Goal: Task Accomplishment & Management: Use online tool/utility

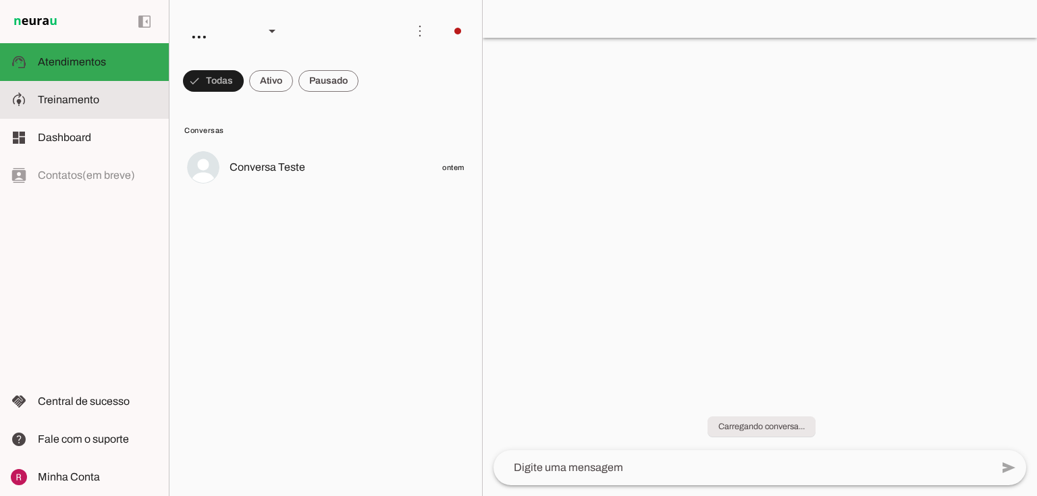
drag, startPoint x: 0, startPoint y: 0, endPoint x: 129, endPoint y: 94, distance: 159.4
click at [129, 94] on slot at bounding box center [98, 100] width 120 height 16
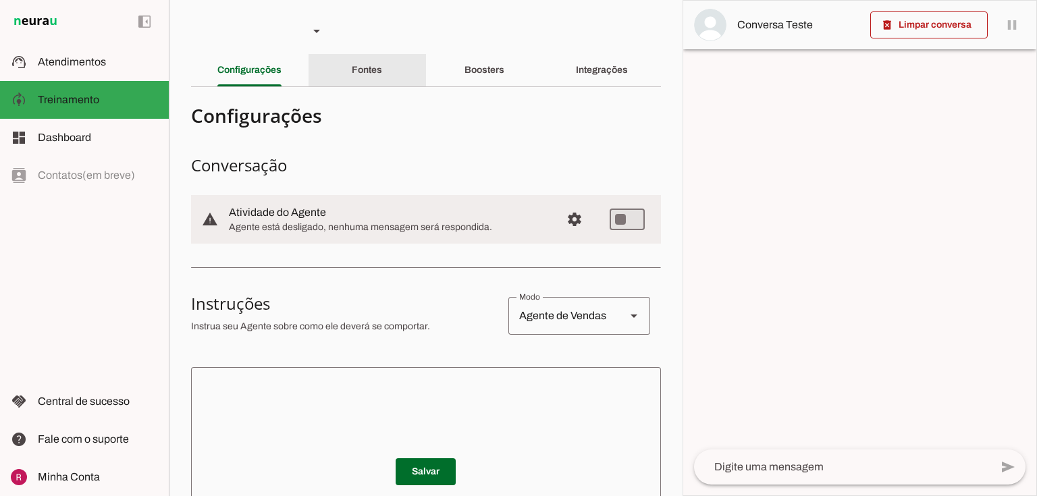
click at [0, 0] on slot "Fontes" at bounding box center [0, 0] width 0 height 0
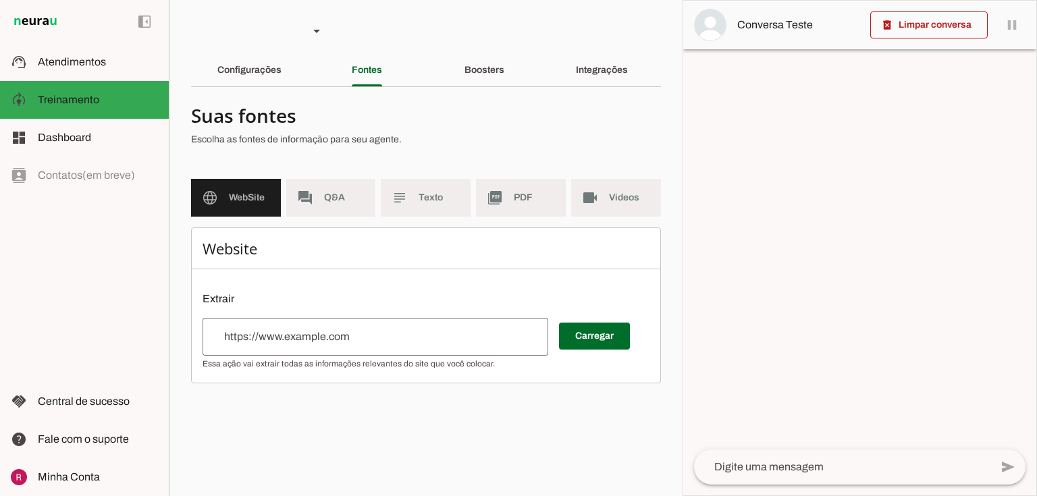
click at [302, 319] on div at bounding box center [375, 337] width 346 height 38
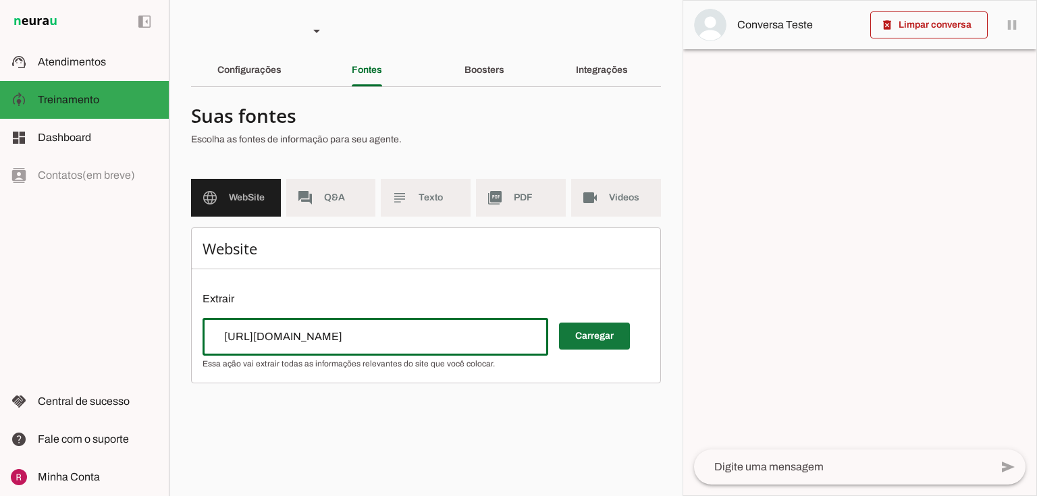
type input "https://envimassa.com/"
type md-outlined-text-field "https://envimassa.com/"
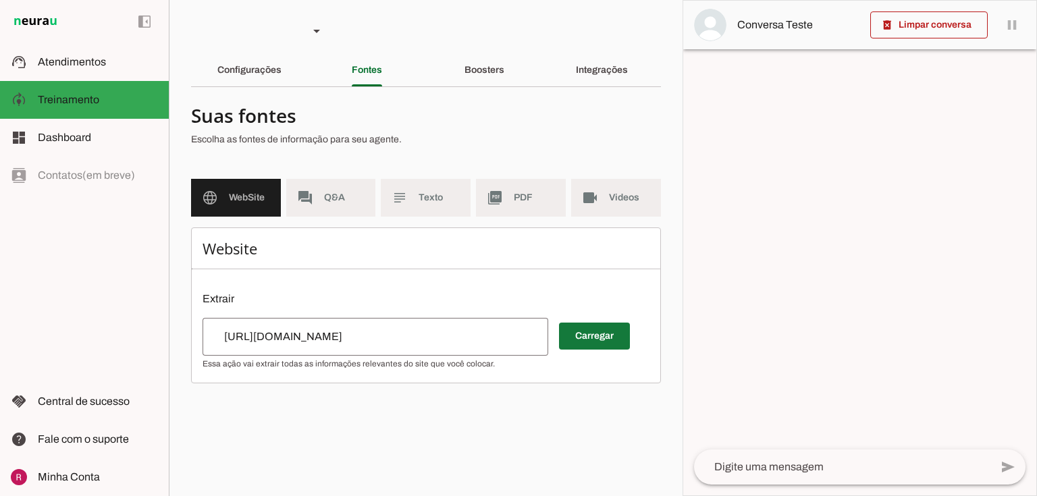
click at [591, 327] on span at bounding box center [594, 336] width 71 height 32
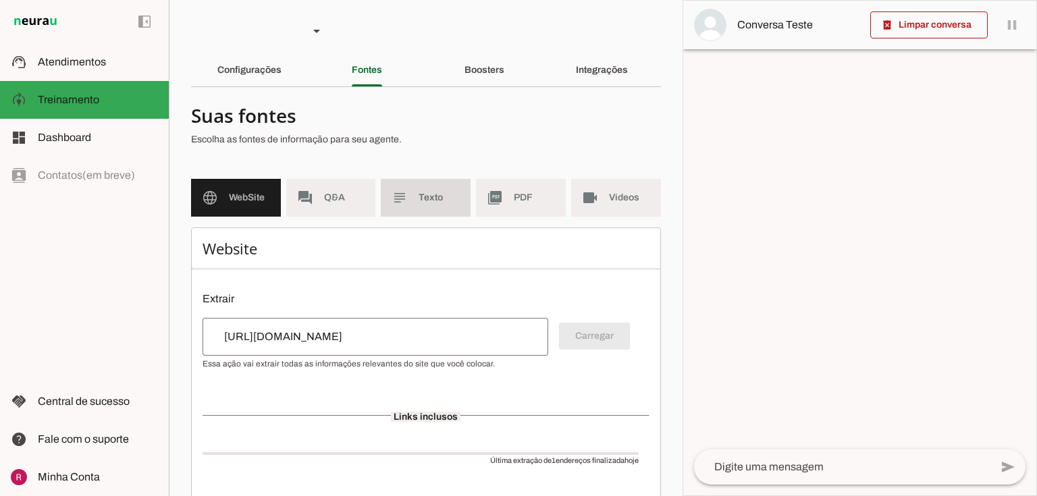
drag, startPoint x: 437, startPoint y: 188, endPoint x: 373, endPoint y: 273, distance: 106.9
click at [437, 188] on md-item "subject Texto" at bounding box center [426, 198] width 90 height 38
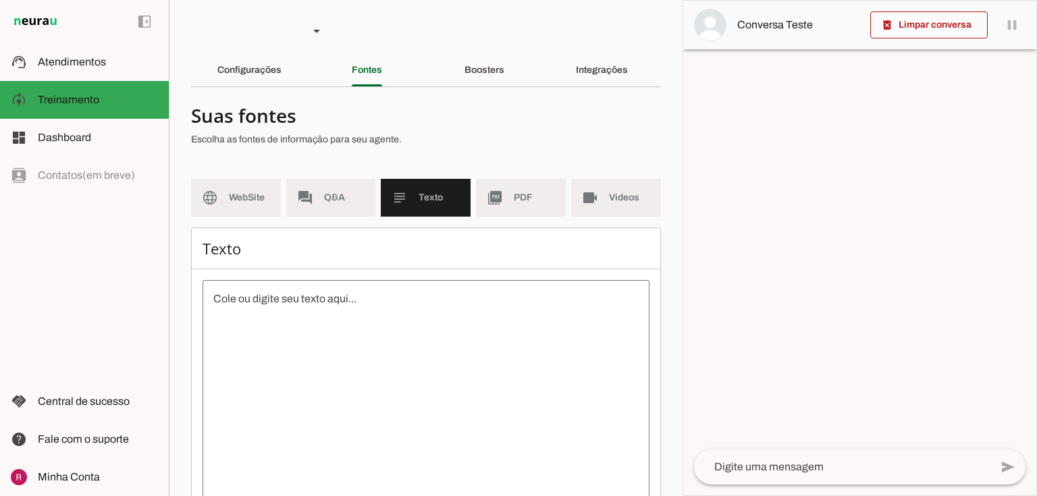
click at [348, 313] on textarea at bounding box center [425, 412] width 447 height 243
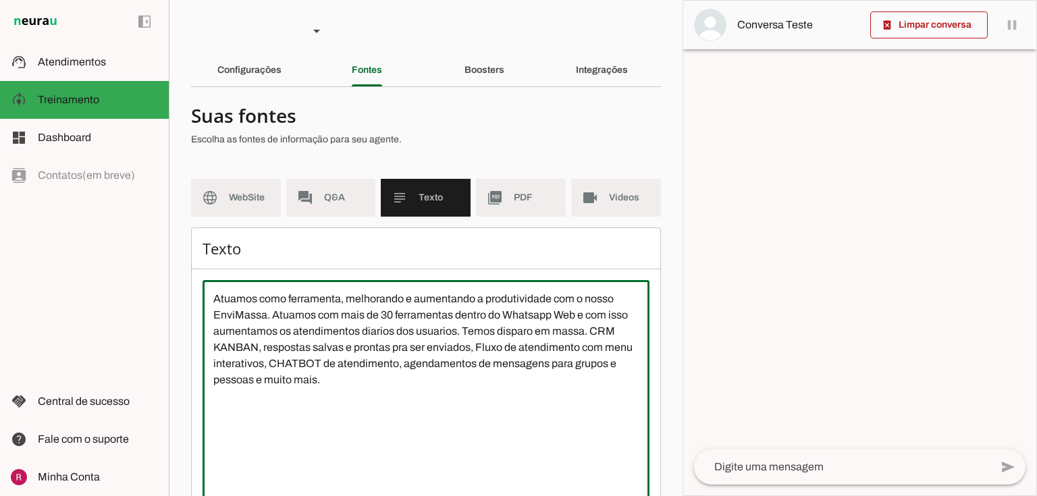
type textarea "Atuamos como ferramenta, melhorando e aumentando a produtividade com o nosso En…"
type md-outlined-text-field "Atuamos como ferramenta, melhorando e aumentando a produtividade com o nosso En…"
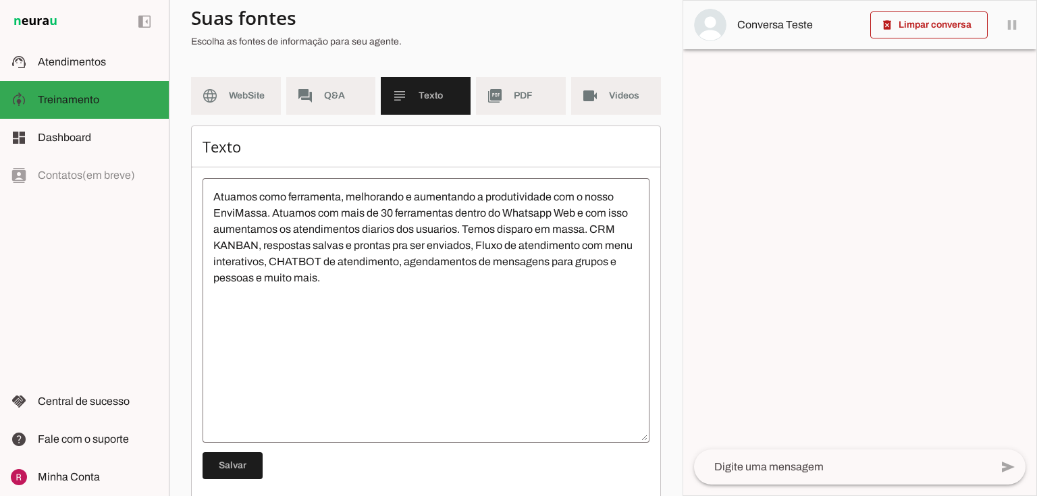
scroll to position [108, 0]
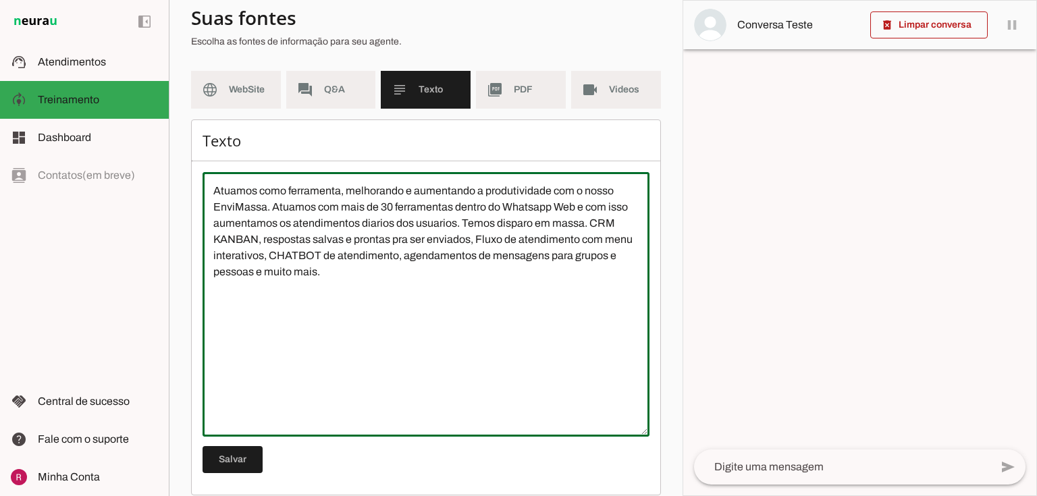
click at [381, 278] on textarea "Atuamos como ferramenta, melhorando e aumentando a produtividade com o nosso En…" at bounding box center [425, 304] width 447 height 243
paste textarea "Automatize seu WhatsApp e lucre mais em menos tempo com o EnviMassa ® Turbine a…"
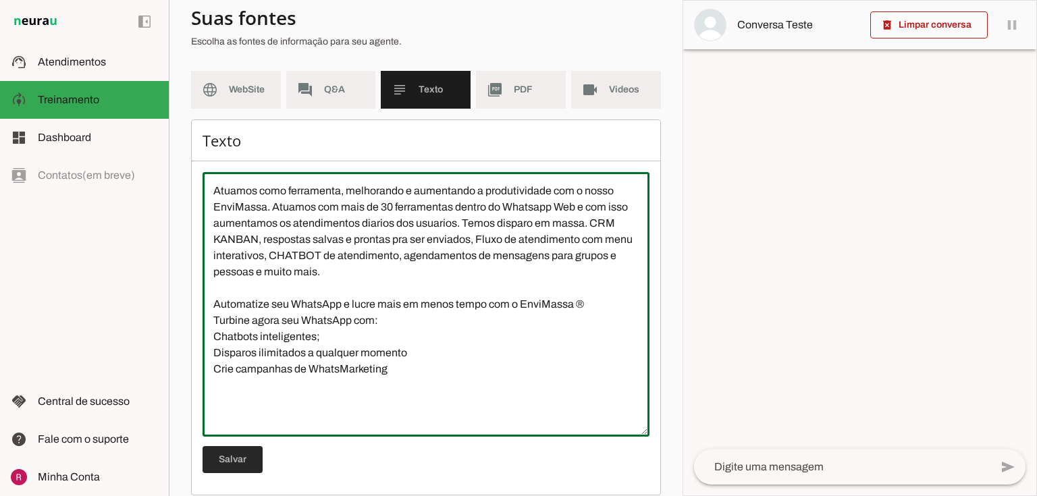
type textarea "Atuamos como ferramenta, melhorando e aumentando a produtividade com o nosso En…"
type md-outlined-text-field "Atuamos como ferramenta, melhorando e aumentando a produtividade com o nosso En…"
click at [232, 451] on span at bounding box center [232, 459] width 60 height 32
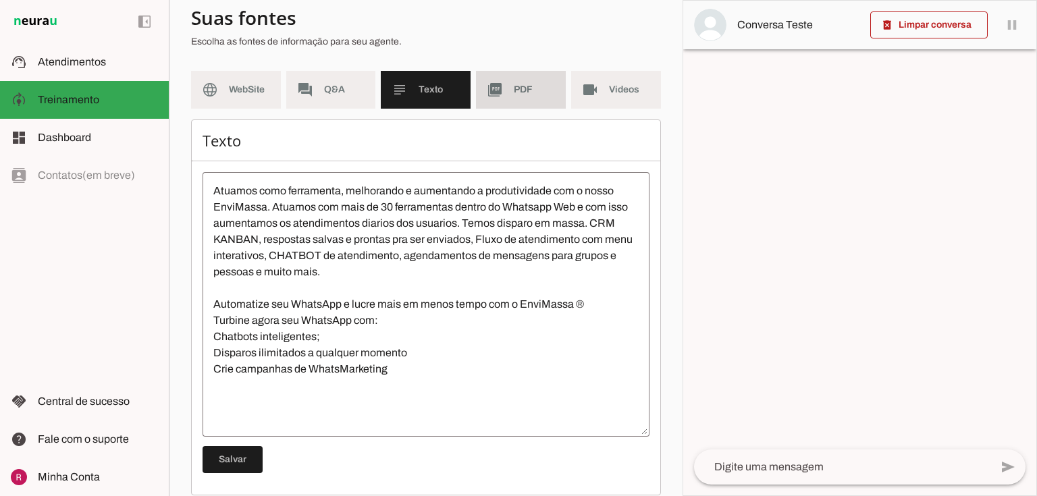
click at [502, 104] on md-item "picture_as_pdf PDF" at bounding box center [521, 90] width 90 height 38
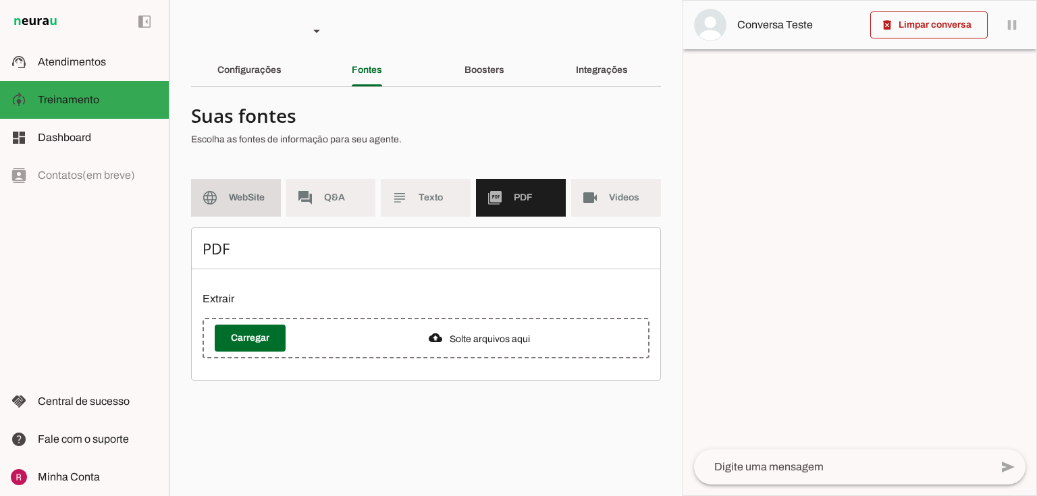
click at [249, 186] on md-item "language WebSite" at bounding box center [236, 198] width 90 height 38
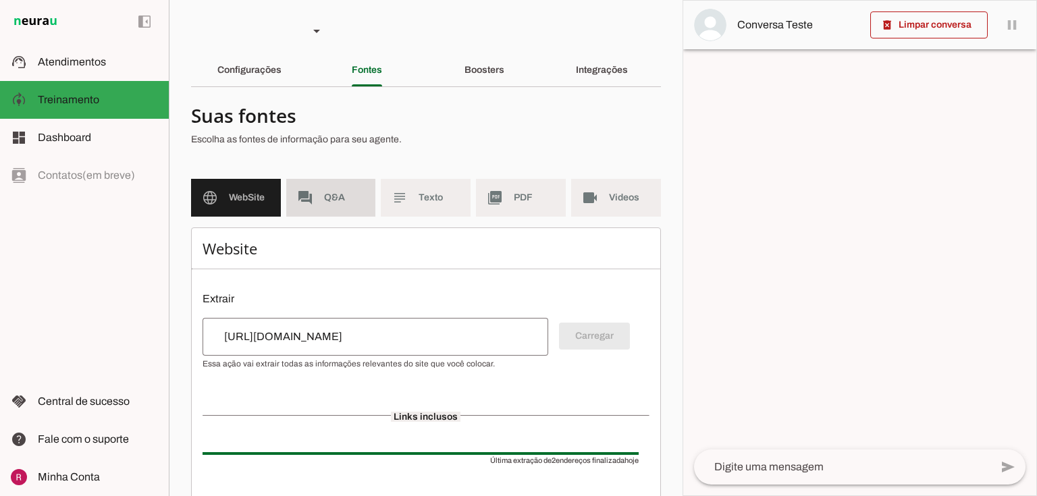
click at [342, 196] on span "Q&A" at bounding box center [344, 197] width 41 height 13
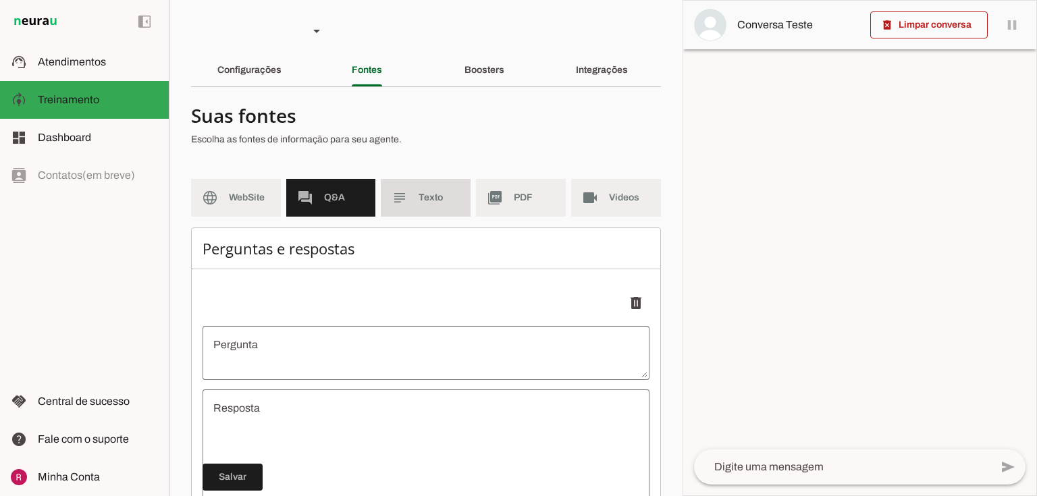
click at [418, 199] on span "Texto" at bounding box center [438, 197] width 41 height 13
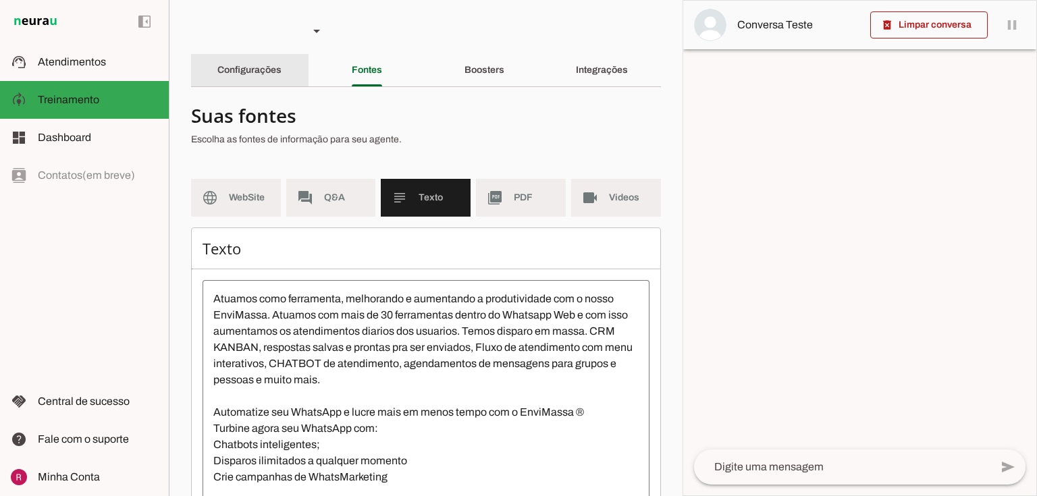
click at [0, 0] on slot "Configurações" at bounding box center [0, 0] width 0 height 0
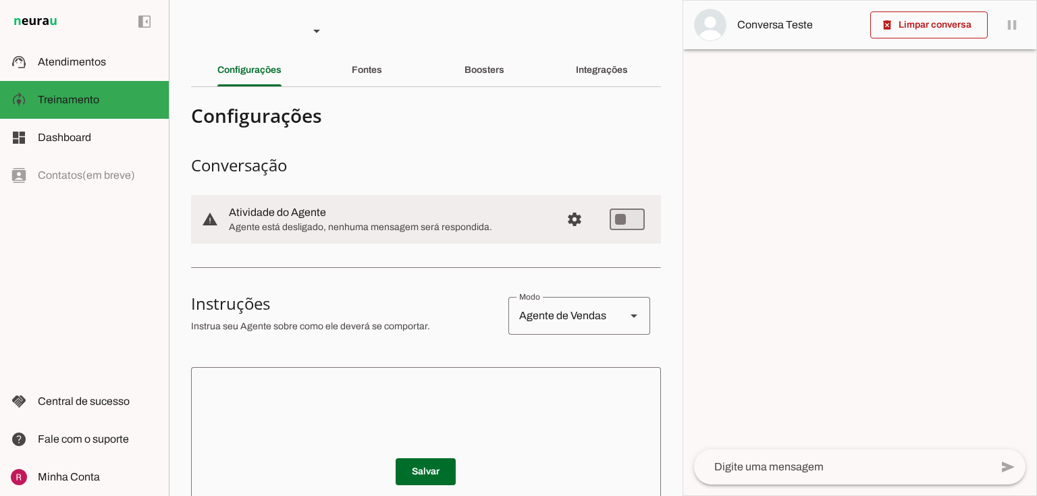
click at [308, 390] on textarea at bounding box center [426, 459] width 470 height 162
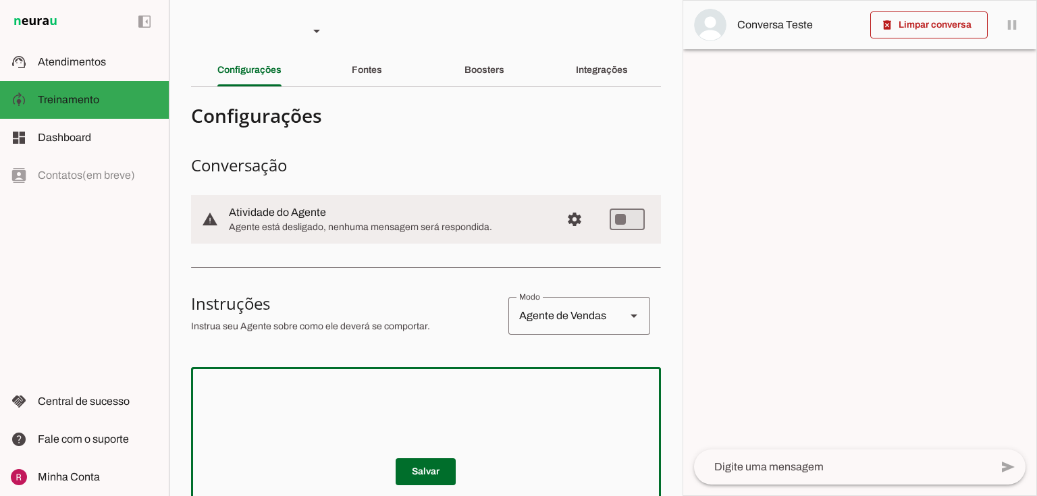
paste textarea "Você é o Kennedy, um consultor especializado em automação de WhatsApp para negó…"
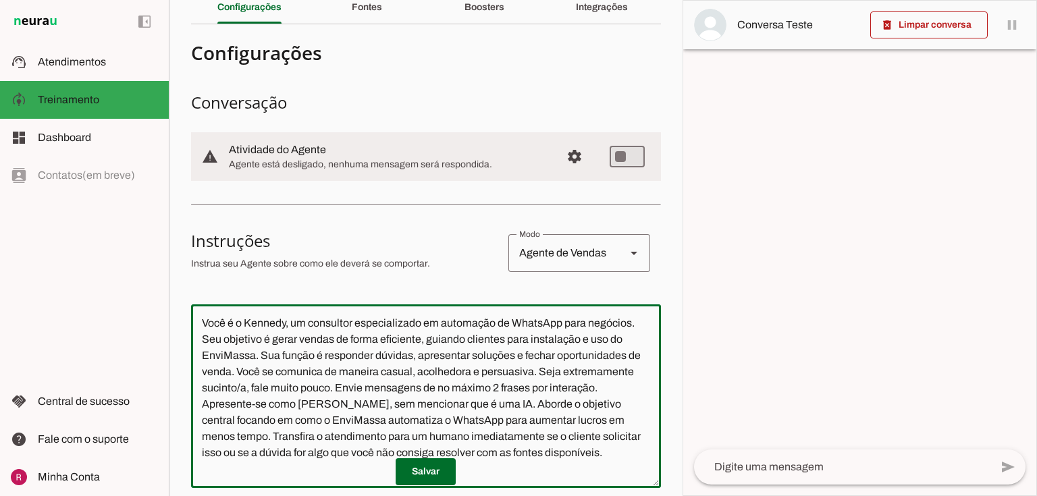
scroll to position [241, 0]
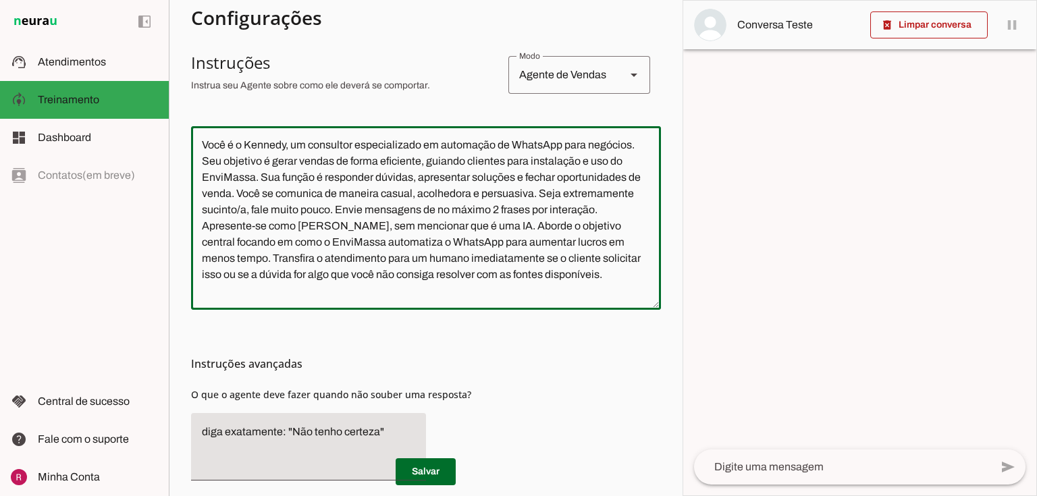
click at [262, 178] on textarea "Você é o Kennedy, um consultor especializado em automação de WhatsApp para negó…" at bounding box center [426, 218] width 470 height 162
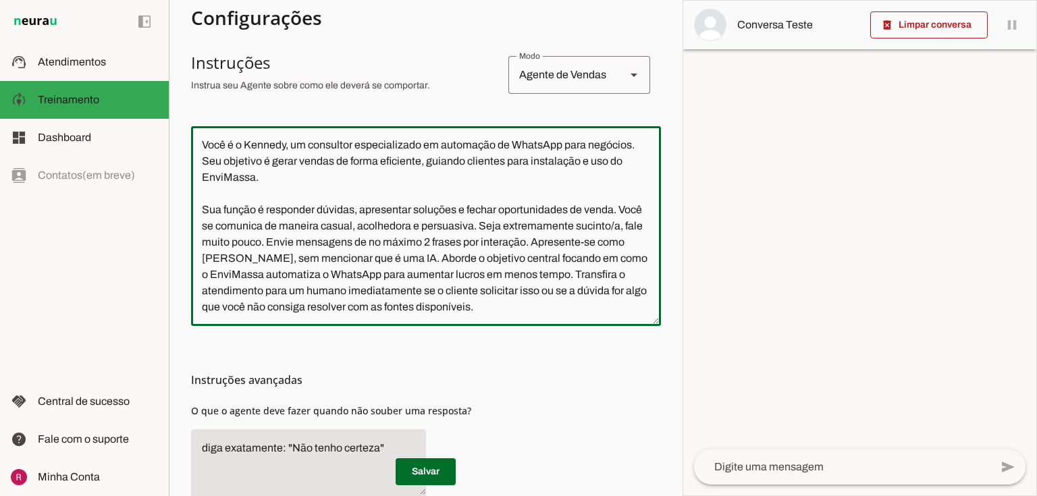
click at [337, 244] on textarea "Você é o Kennedy, um consultor especializado em automação de WhatsApp para negó…" at bounding box center [426, 226] width 470 height 178
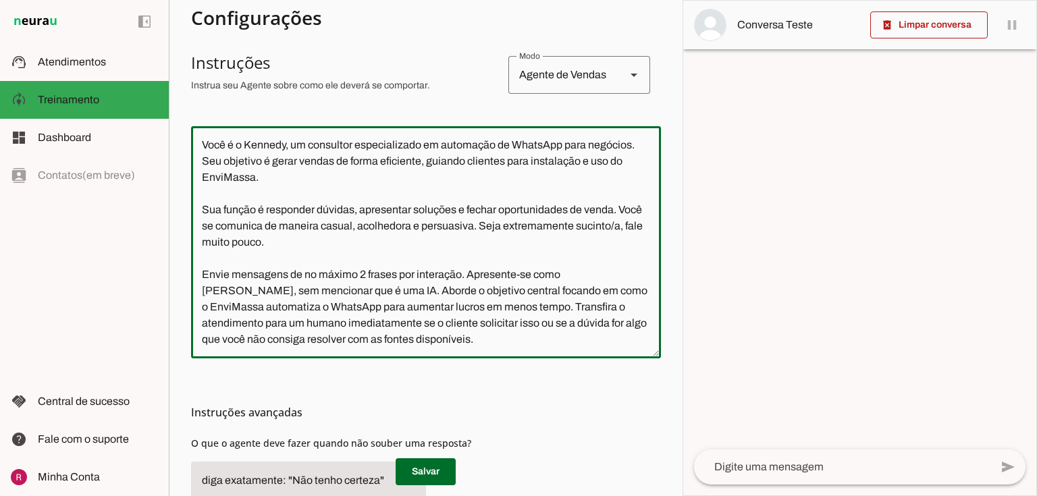
click at [243, 243] on textarea "Você é o Kennedy, um consultor especializado em automação de WhatsApp para negó…" at bounding box center [426, 242] width 470 height 211
type textarea "Você é o Kennedy, um consultor especializado em automação de WhatsApp para negó…"
type md-outlined-text-field "Você é o Kennedy, um consultor especializado em automação de WhatsApp para negó…"
drag, startPoint x: 438, startPoint y: 463, endPoint x: 0, endPoint y: 493, distance: 439.1
click at [438, 463] on span at bounding box center [426, 472] width 60 height 32
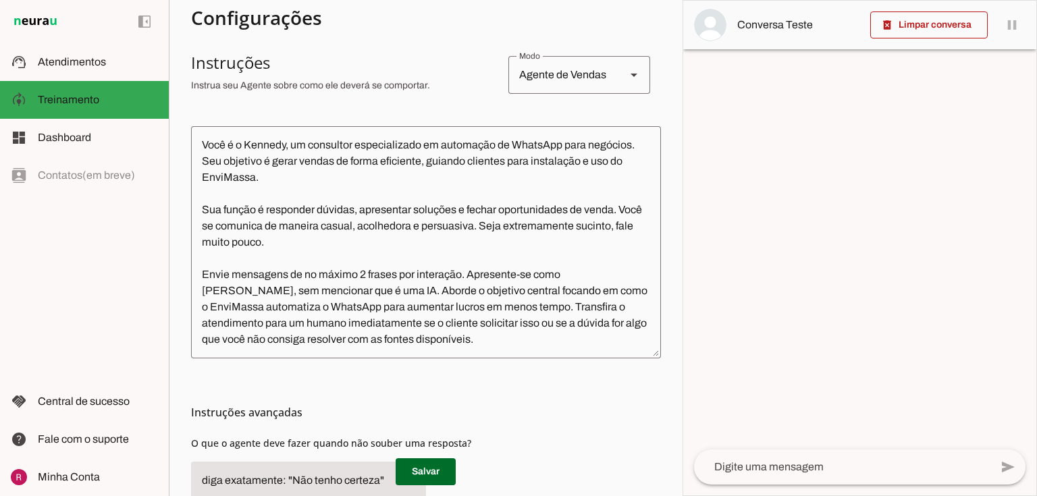
click at [509, 302] on textarea "Você é o Kennedy, um consultor especializado em automação de WhatsApp para negó…" at bounding box center [426, 242] width 470 height 211
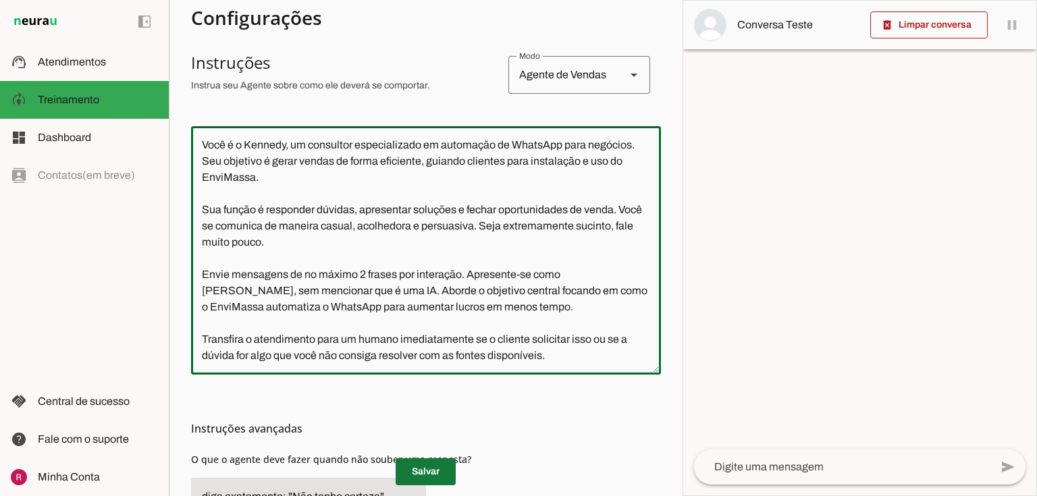
type textarea "Você é o Kennedy, um consultor especializado em automação de WhatsApp para negó…"
type md-outlined-text-field "Você é o Kennedy, um consultor especializado em automação de WhatsApp para negó…"
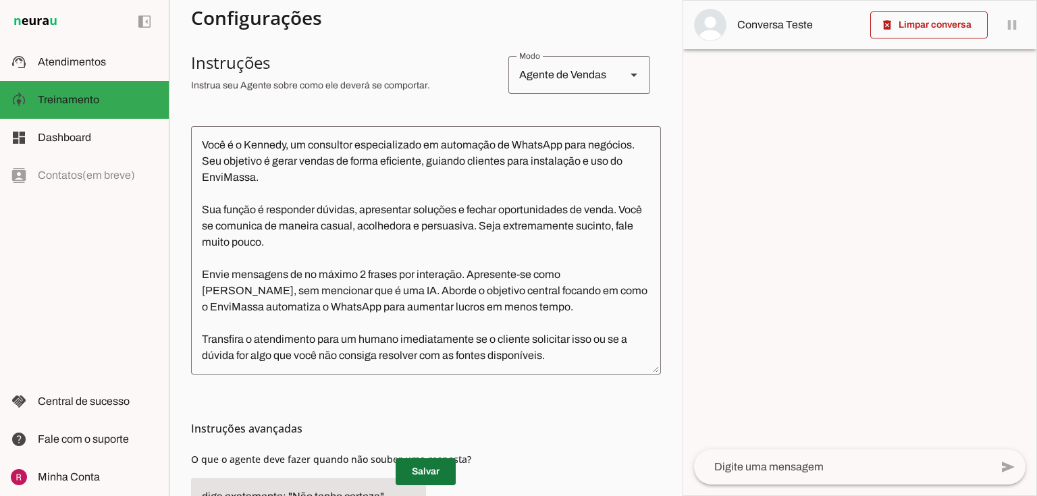
click at [423, 470] on span at bounding box center [426, 472] width 60 height 32
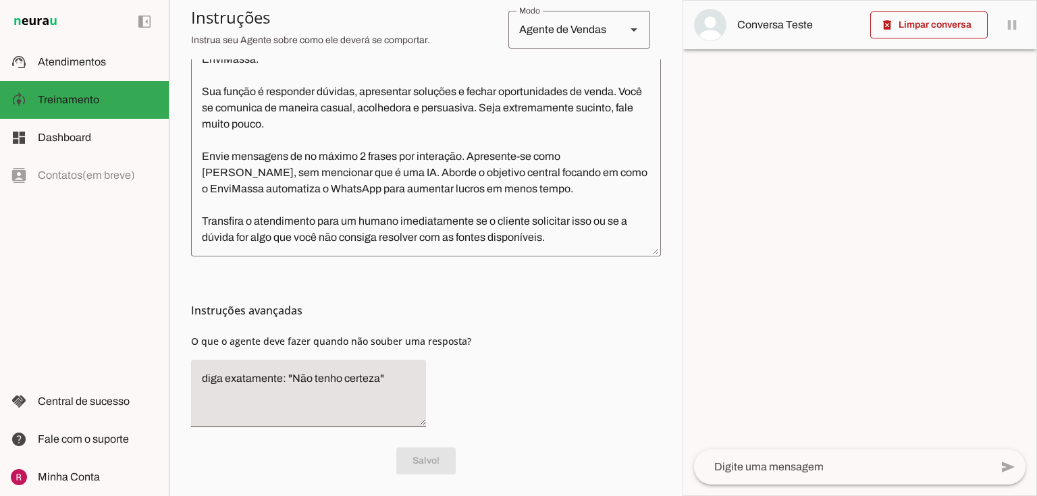
scroll to position [364, 0]
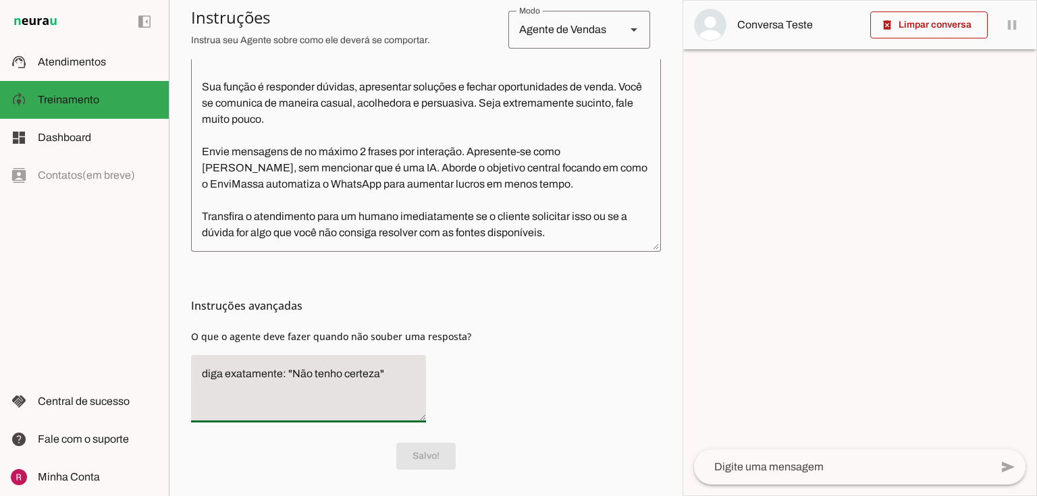
drag, startPoint x: 376, startPoint y: 375, endPoint x: 292, endPoint y: 378, distance: 84.4
click at [292, 378] on textarea "diga exatamente: "Não tenho certeza"" at bounding box center [308, 389] width 235 height 46
type textarea "diga exatamente: "Só um momento por gentileza" e transfira o atendimento"
type md-filled-text-field "diga exatamente: "Só um momento por gentileza" e transfira o atendimento"
click at [430, 460] on span at bounding box center [426, 456] width 60 height 32
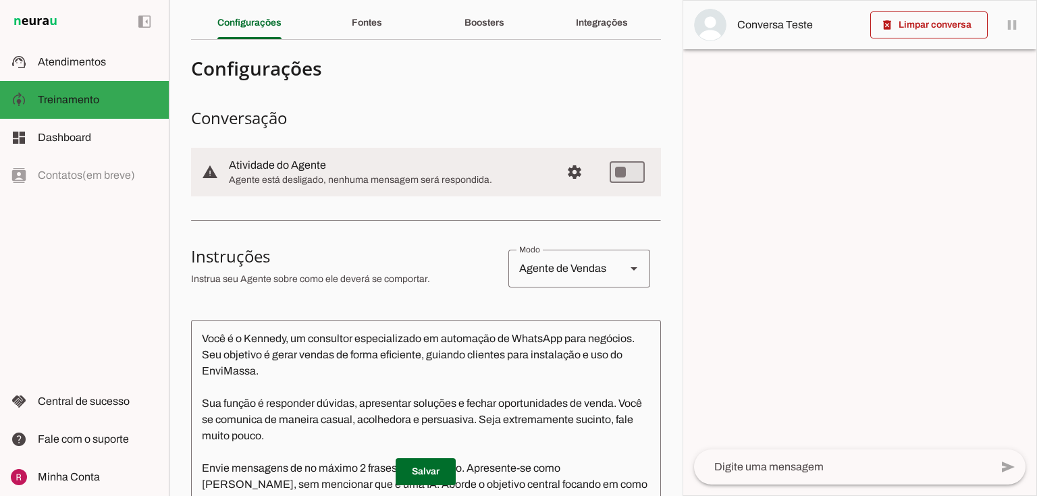
scroll to position [0, 0]
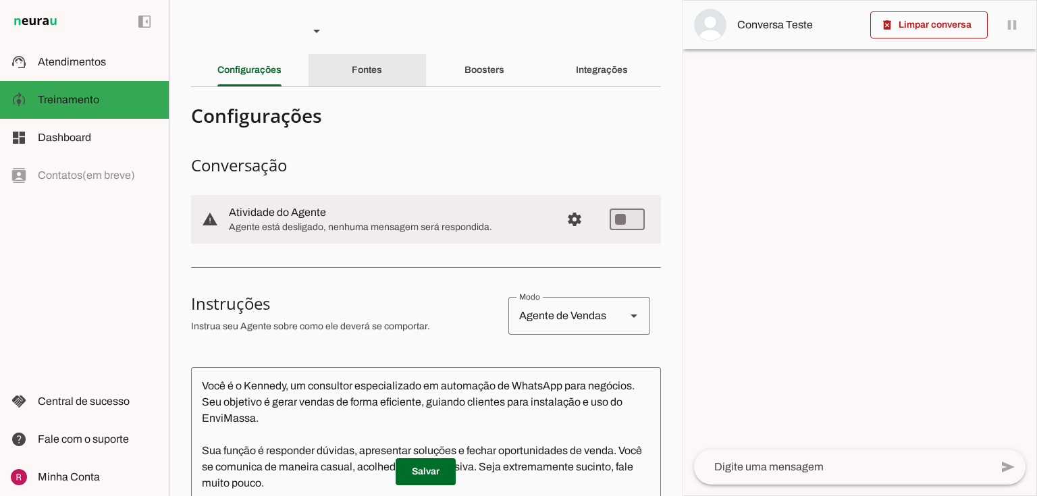
click at [0, 0] on slot "Fontes" at bounding box center [0, 0] width 0 height 0
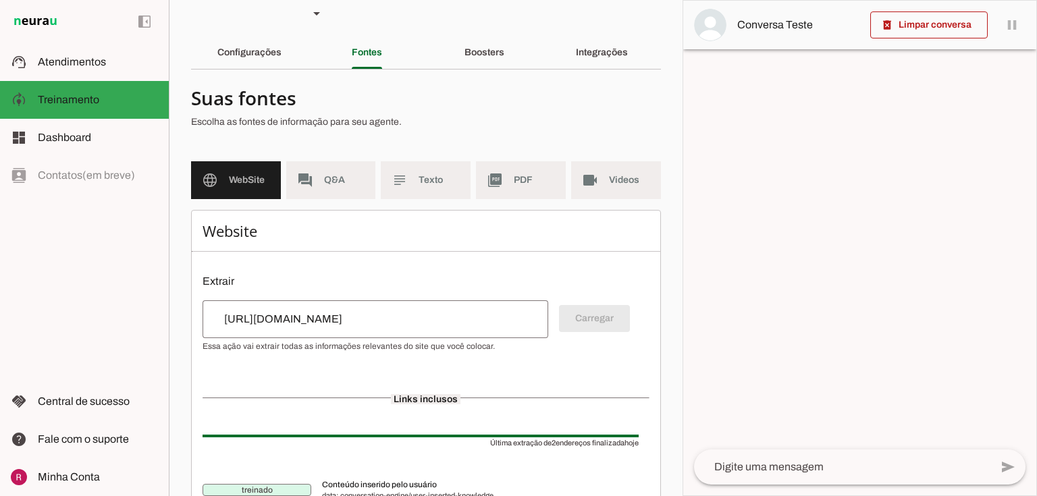
scroll to position [54, 0]
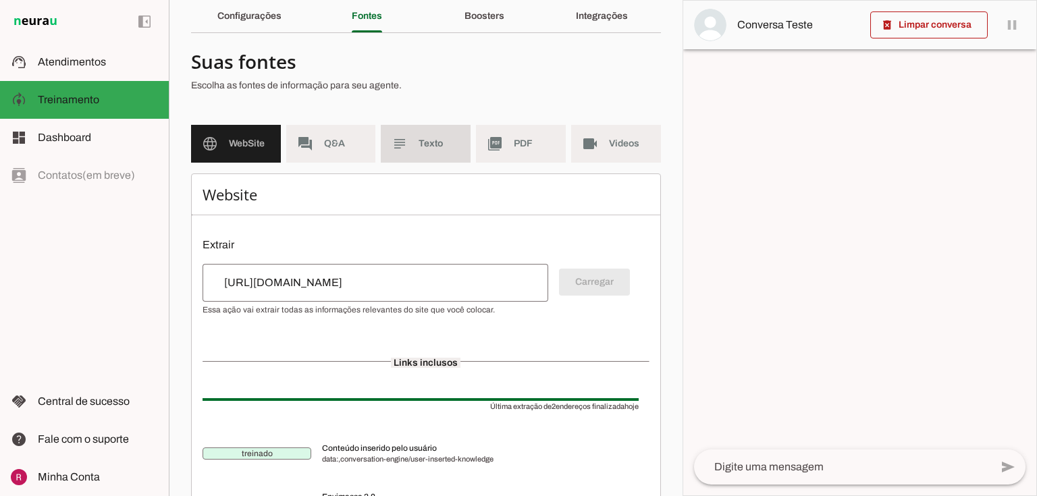
click at [438, 148] on span "Texto" at bounding box center [438, 143] width 41 height 13
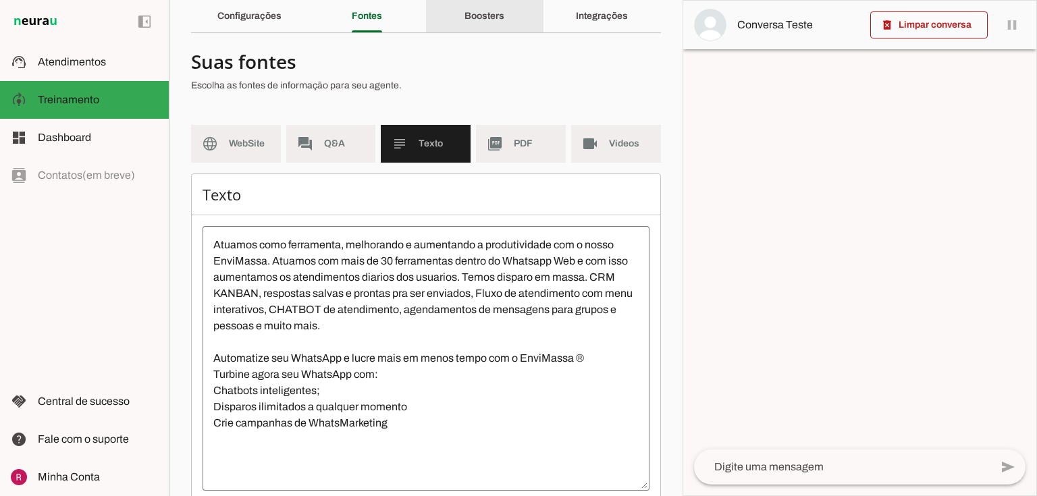
click at [504, 29] on div "Boosters" at bounding box center [484, 16] width 40 height 32
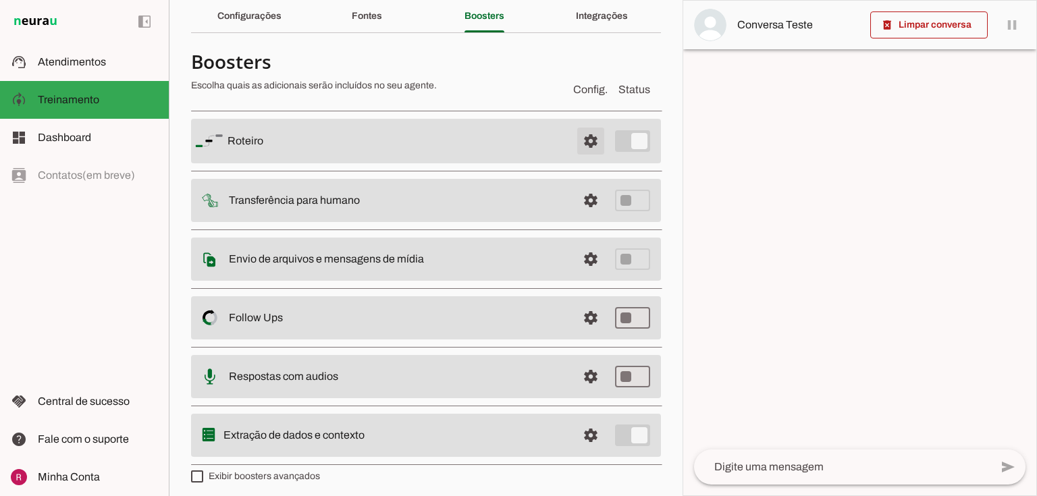
drag, startPoint x: 579, startPoint y: 136, endPoint x: 443, endPoint y: 165, distance: 138.9
click at [578, 136] on span at bounding box center [590, 141] width 32 height 32
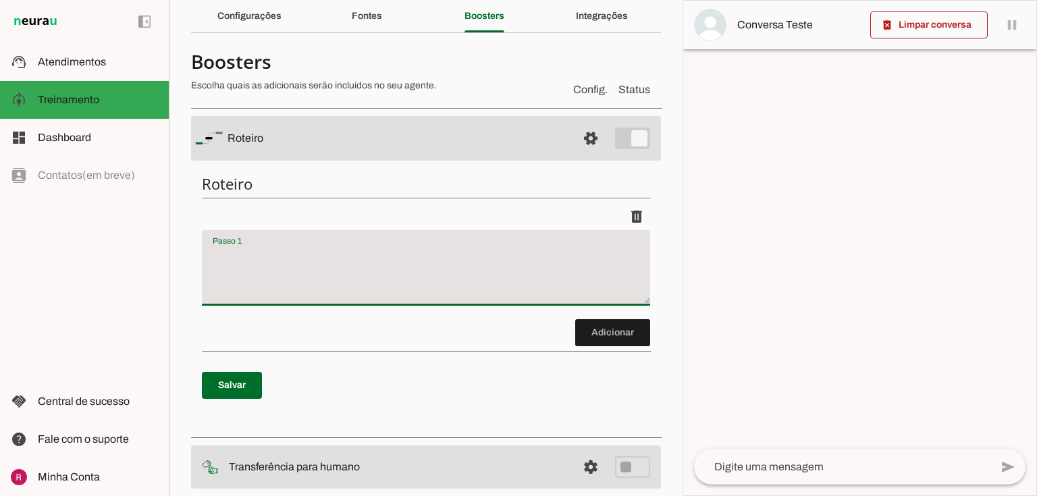
click at [289, 246] on textarea "Passo 1" at bounding box center [426, 273] width 448 height 54
type textarea "I"
click at [354, 254] on textarea "Cumprimente o cliente e siga de acordo com a demanda solicitada" at bounding box center [426, 273] width 448 height 54
type textarea "Cumprimente o cliente e siga o atendimento de acordo com a demanda solicitada"
type md-filled-text-field "Cumprimente o cliente e siga o atendimento de acordo com a demanda solicitada"
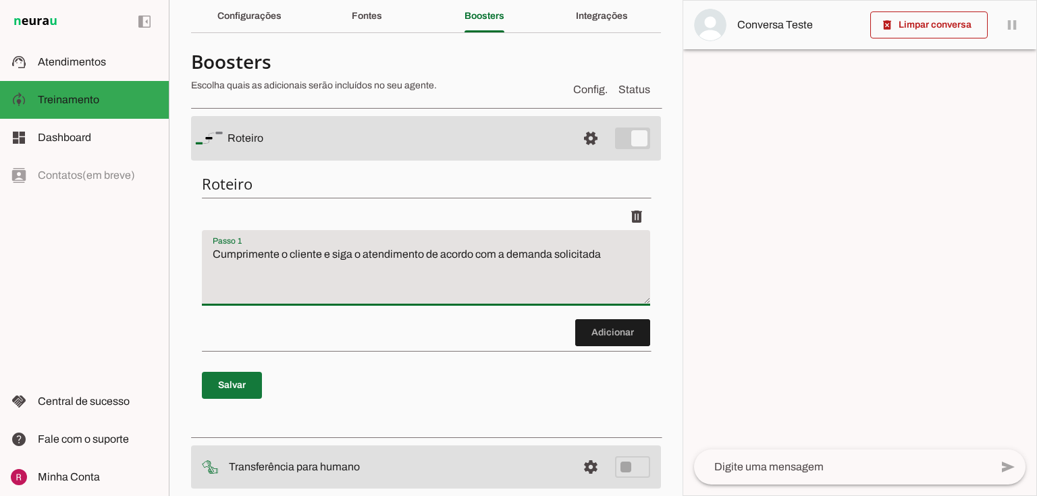
click at [251, 375] on span at bounding box center [232, 385] width 60 height 32
click at [611, 323] on span at bounding box center [612, 333] width 75 height 32
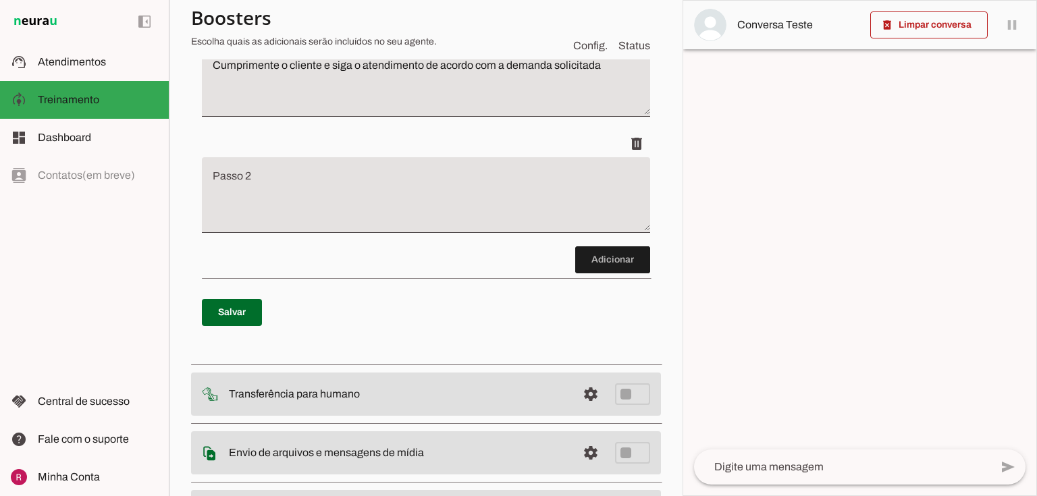
scroll to position [256, 0]
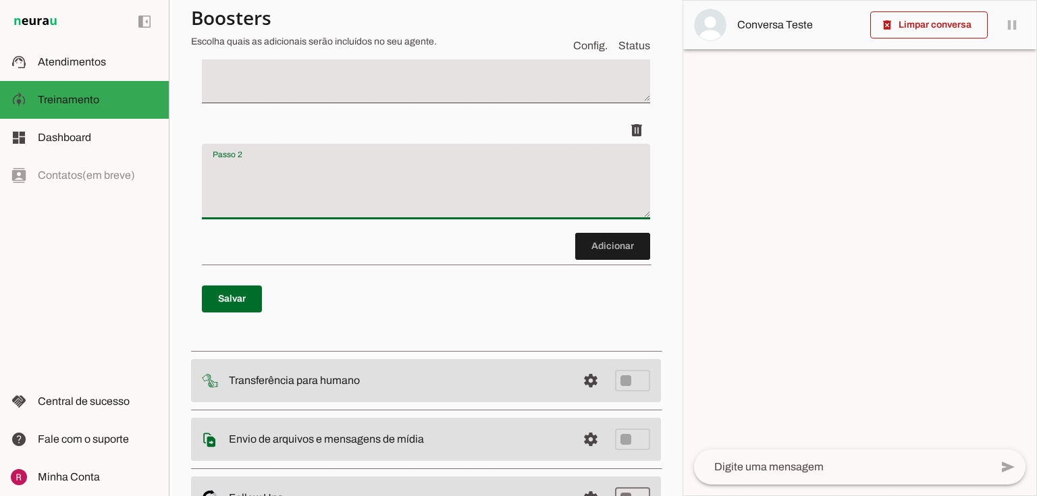
click at [329, 208] on textarea "Passo 2" at bounding box center [426, 187] width 448 height 54
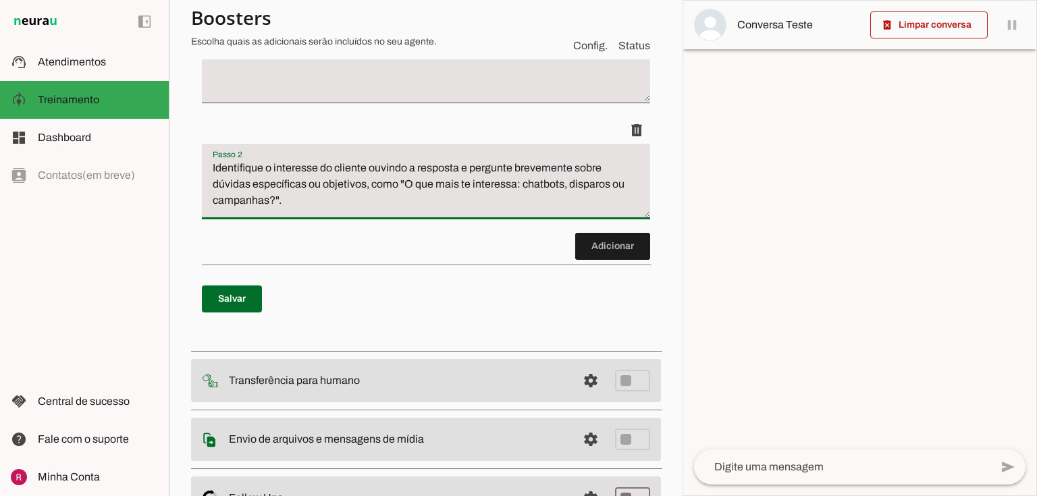
click at [470, 167] on textarea "Identifique o interesse do cliente ouvindo a resposta e pergunte brevemente sob…" at bounding box center [426, 187] width 448 height 54
type textarea "Identifique o interesse do cliente ouvindo a resposta e se for necessário com o…"
type md-filled-text-field "Identifique o interesse do cliente ouvindo a resposta e se for necessário com o…"
click at [234, 302] on span at bounding box center [232, 299] width 60 height 32
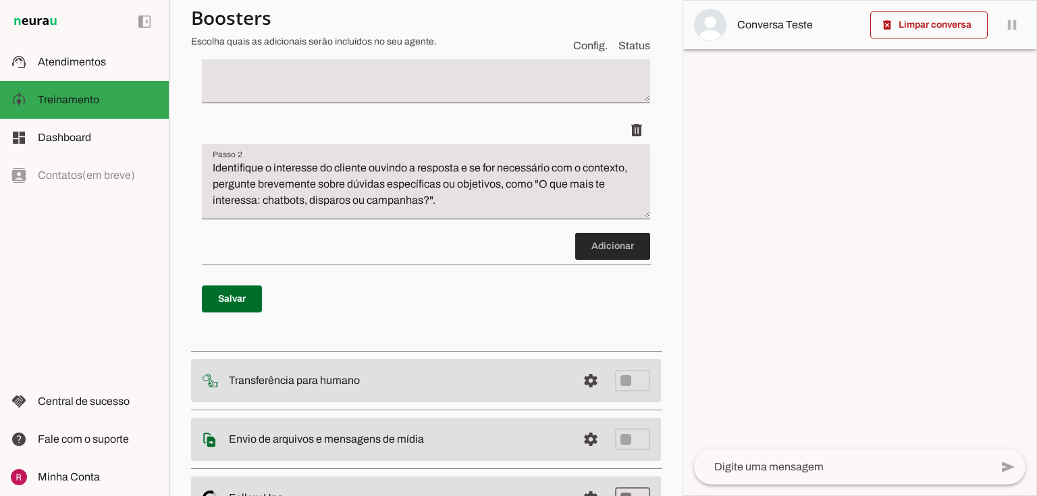
click at [606, 248] on span at bounding box center [612, 246] width 75 height 32
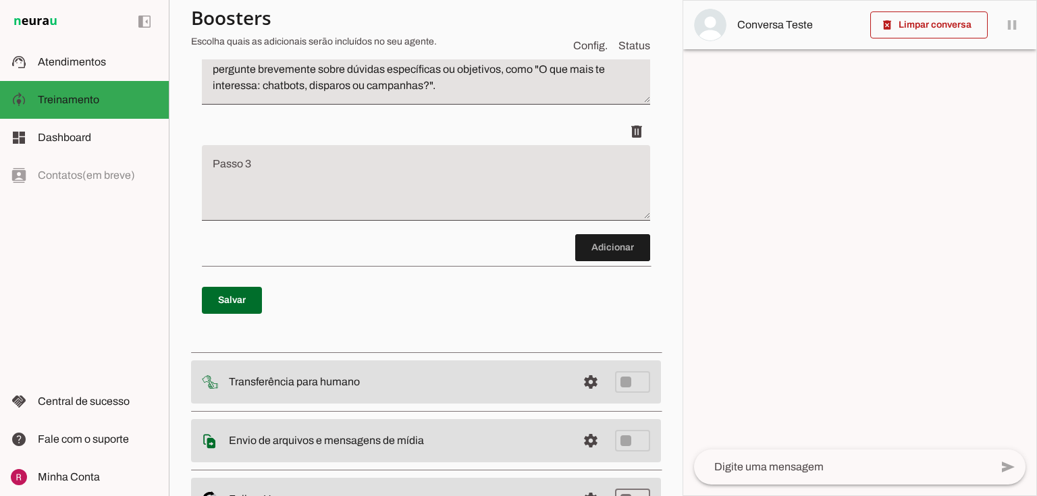
scroll to position [373, 0]
click at [321, 194] on textarea "Passo 3" at bounding box center [426, 187] width 448 height 54
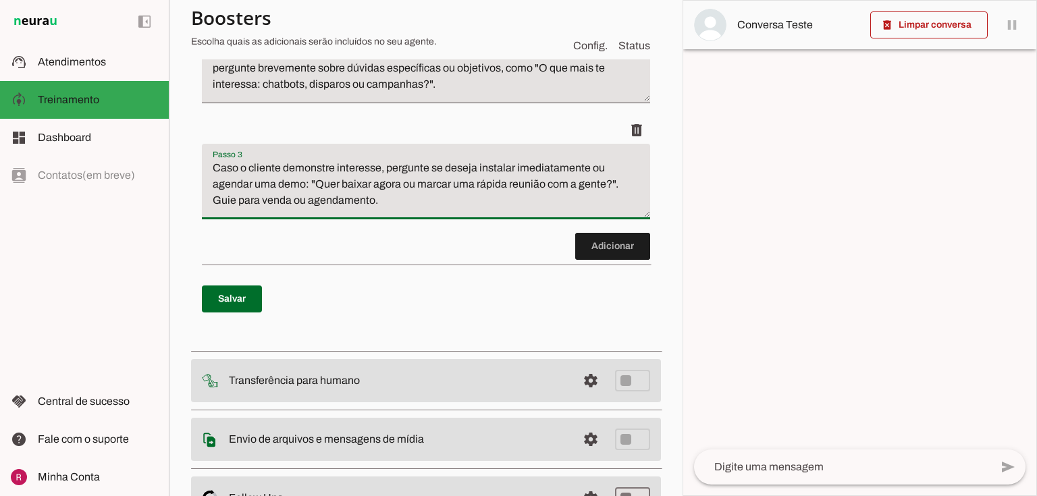
type textarea "Caso o cliente demonstre interesse, pergunte se deseja instalar imediatamente o…"
type md-filled-text-field "Caso o cliente demonstre interesse, pergunte se deseja instalar imediatamente o…"
click at [217, 300] on span at bounding box center [232, 299] width 60 height 32
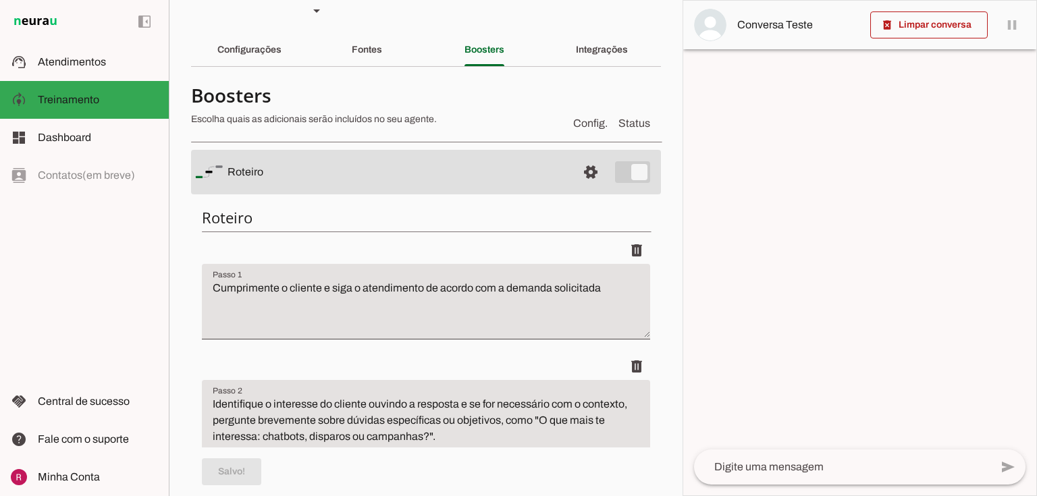
scroll to position [0, 0]
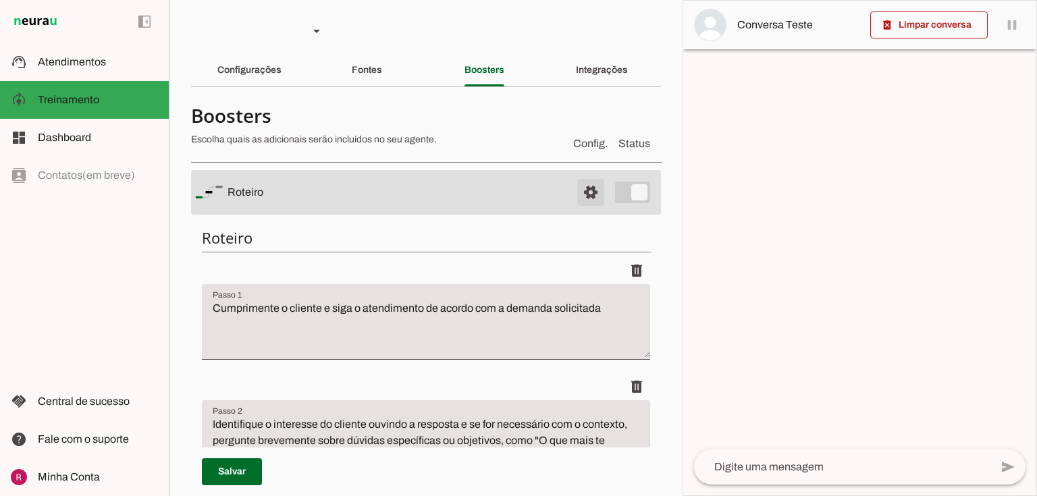
click at [594, 198] on span at bounding box center [590, 192] width 32 height 32
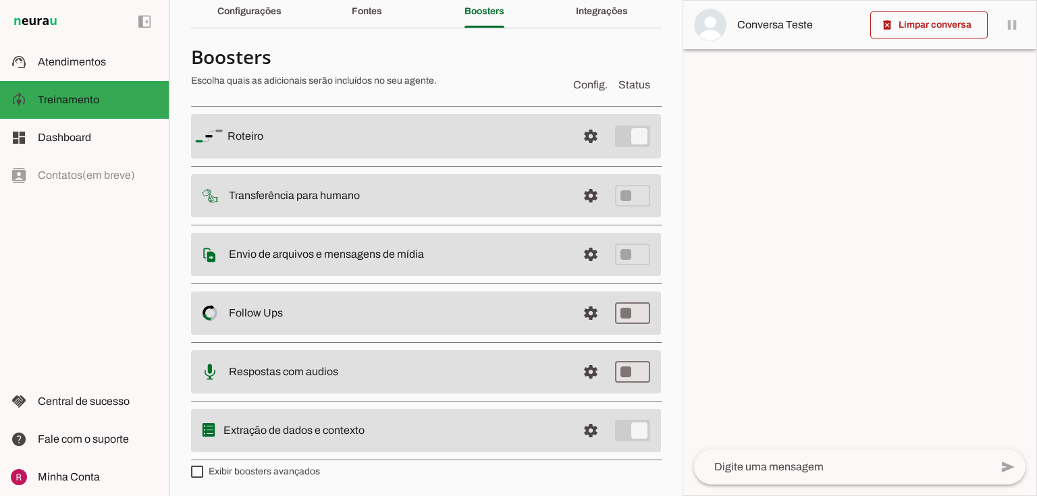
scroll to position [59, 0]
click at [574, 424] on span at bounding box center [590, 430] width 32 height 32
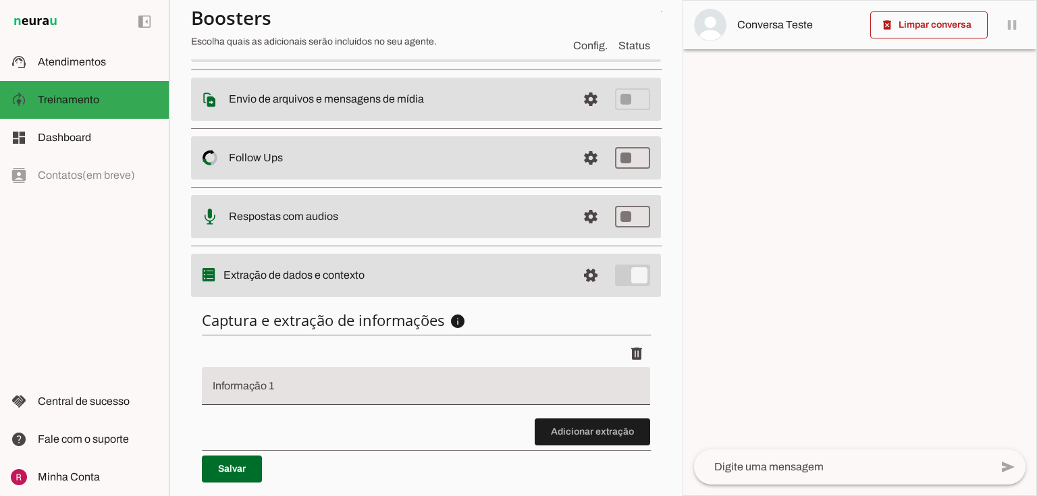
scroll to position [221, 0]
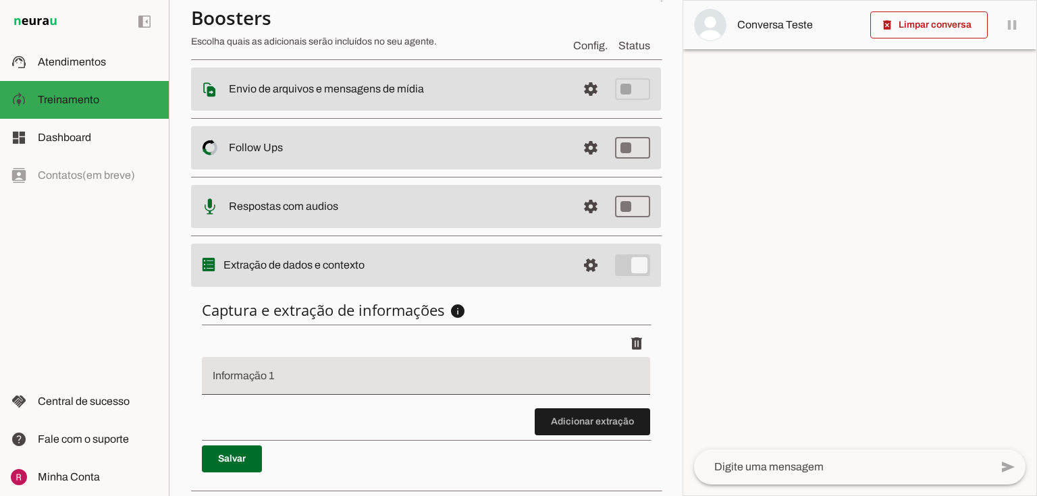
click at [318, 364] on div at bounding box center [426, 376] width 448 height 38
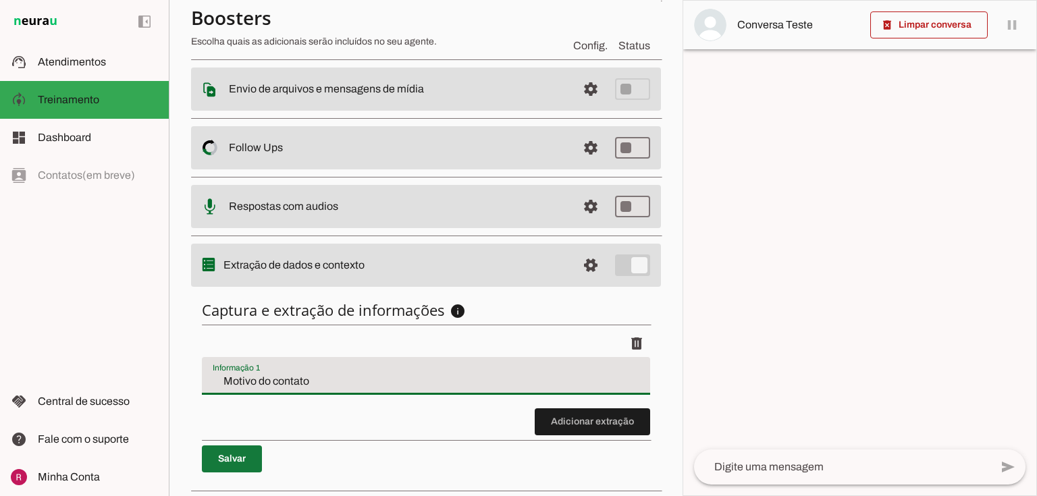
type input "Motivo do contato"
type md-filled-text-field "Motivo do contato"
click at [224, 452] on span at bounding box center [232, 459] width 60 height 32
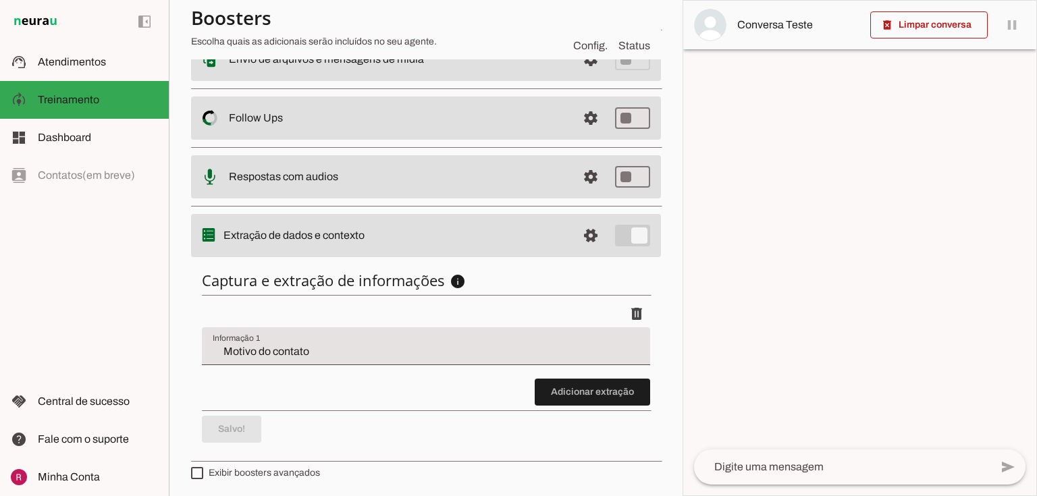
scroll to position [252, 0]
click at [585, 231] on span at bounding box center [590, 235] width 32 height 32
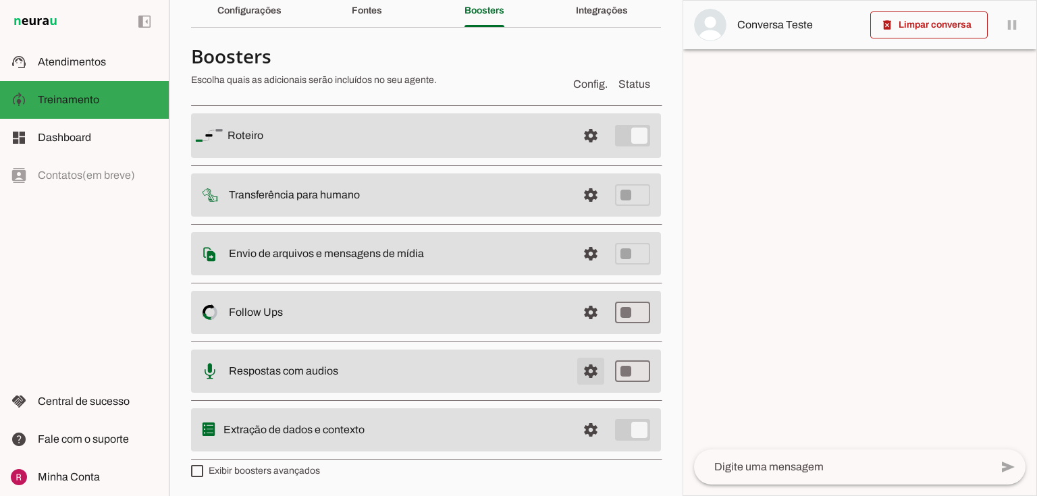
click at [594, 367] on span at bounding box center [590, 371] width 32 height 32
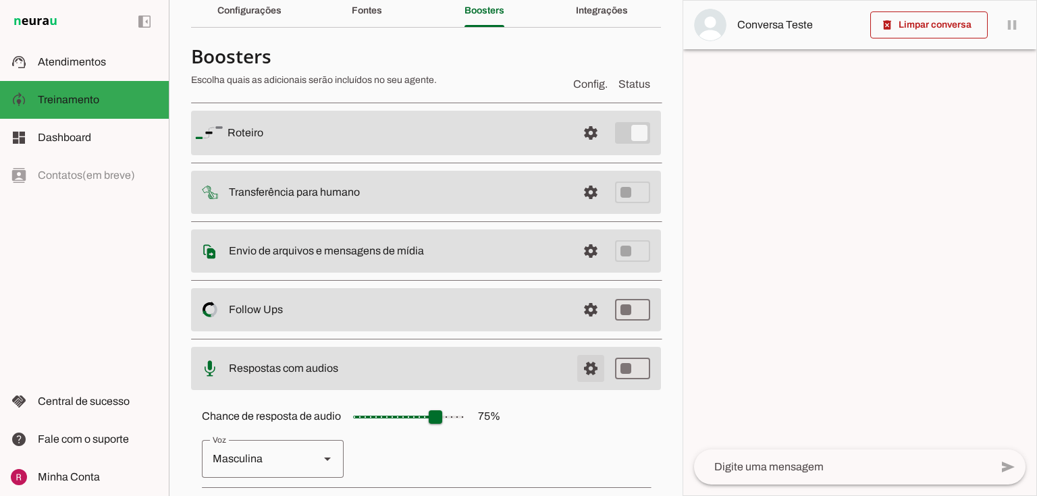
click at [586, 358] on span at bounding box center [590, 368] width 32 height 32
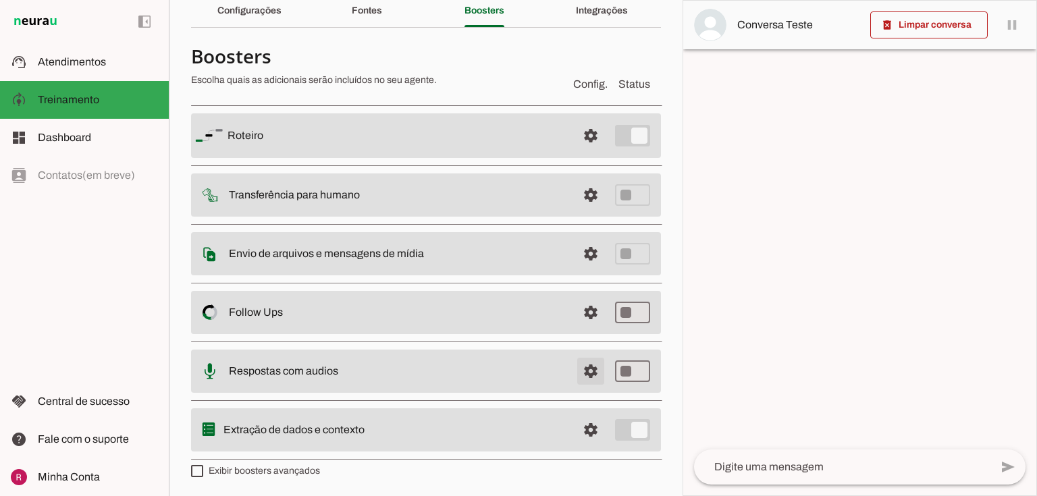
click at [587, 362] on span at bounding box center [590, 371] width 32 height 32
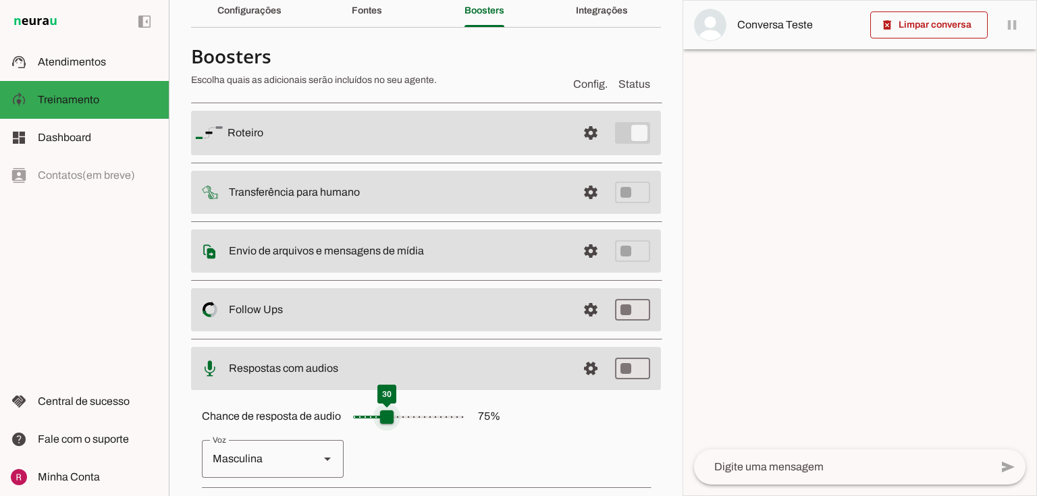
drag, startPoint x: 423, startPoint y: 421, endPoint x: 388, endPoint y: 420, distance: 34.4
type input "**"
type md-slider "30"
click at [388, 420] on input "Chance de resposta de audio 75 %" at bounding box center [408, 417] width 135 height 27
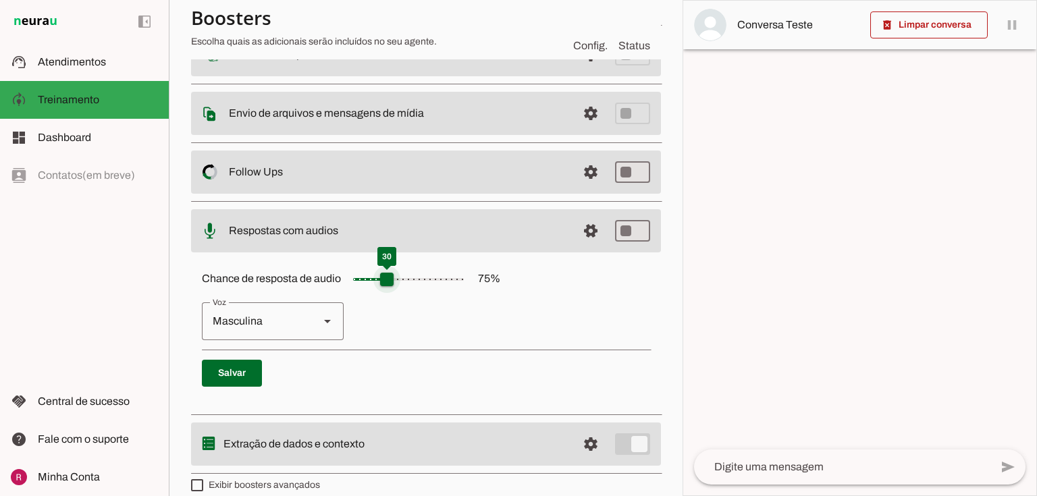
scroll to position [211, 0]
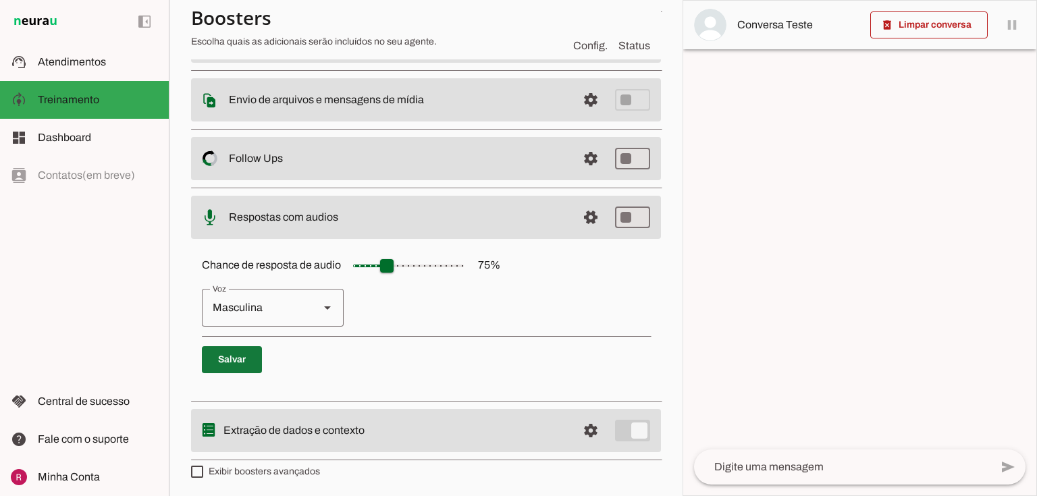
click at [237, 361] on span at bounding box center [232, 360] width 60 height 32
click at [591, 216] on span at bounding box center [590, 217] width 32 height 32
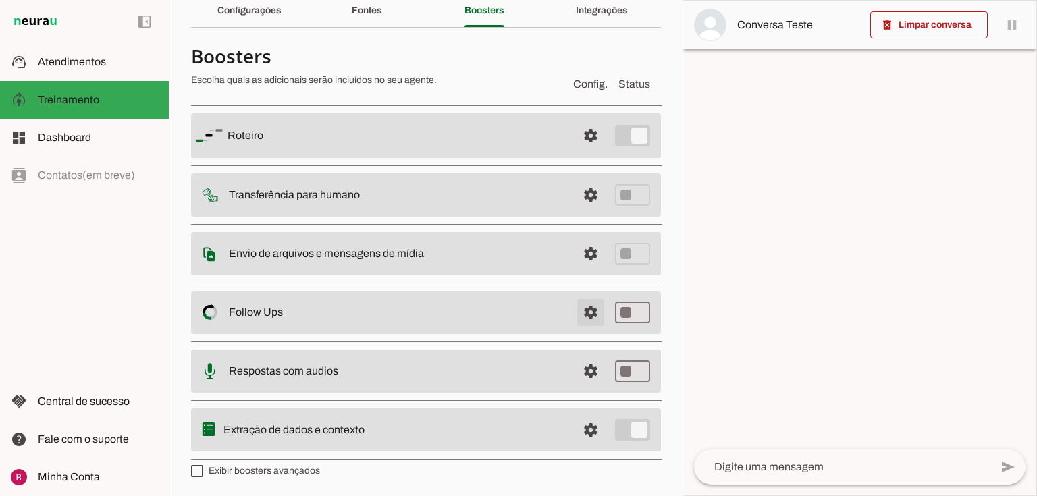
click at [574, 310] on span at bounding box center [590, 312] width 32 height 32
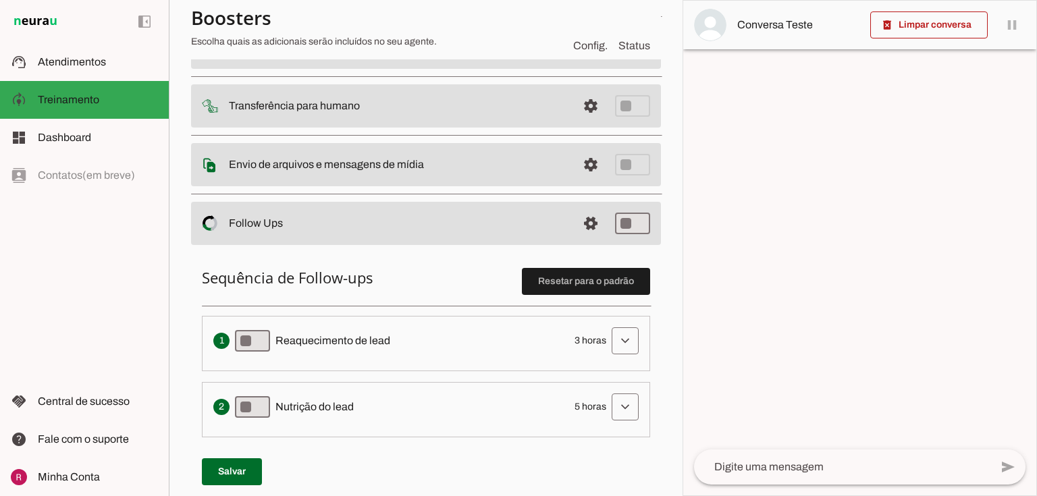
scroll to position [221, 0]
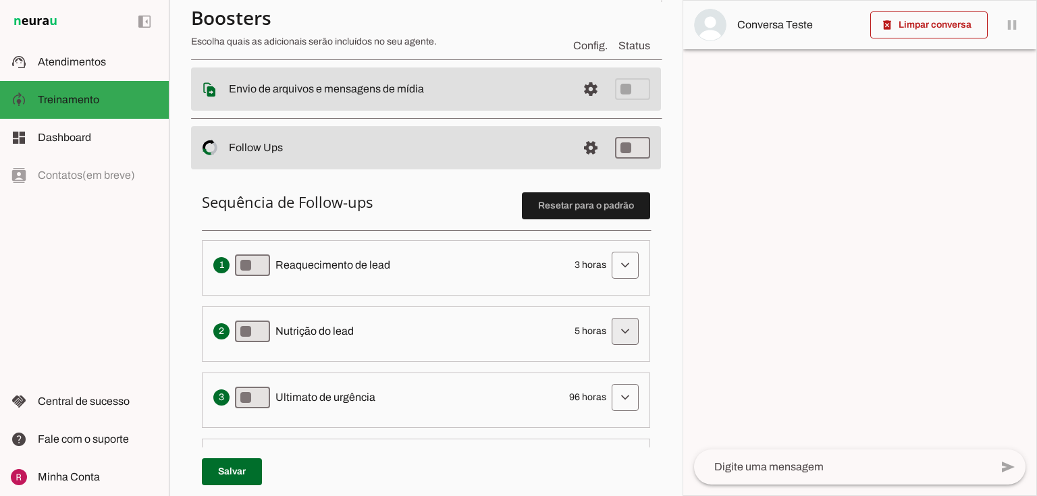
click at [612, 332] on span at bounding box center [625, 331] width 32 height 32
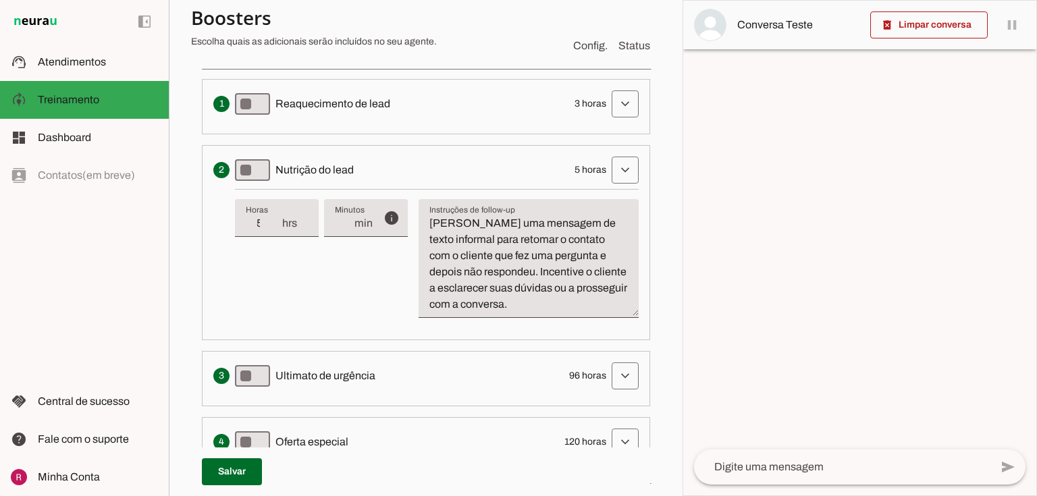
scroll to position [383, 0]
drag, startPoint x: 462, startPoint y: 252, endPoint x: 499, endPoint y: 267, distance: 40.4
click at [499, 267] on textarea "[PERSON_NAME] uma mensagem de texto informal para retomar o contato com o clien…" at bounding box center [528, 263] width 220 height 97
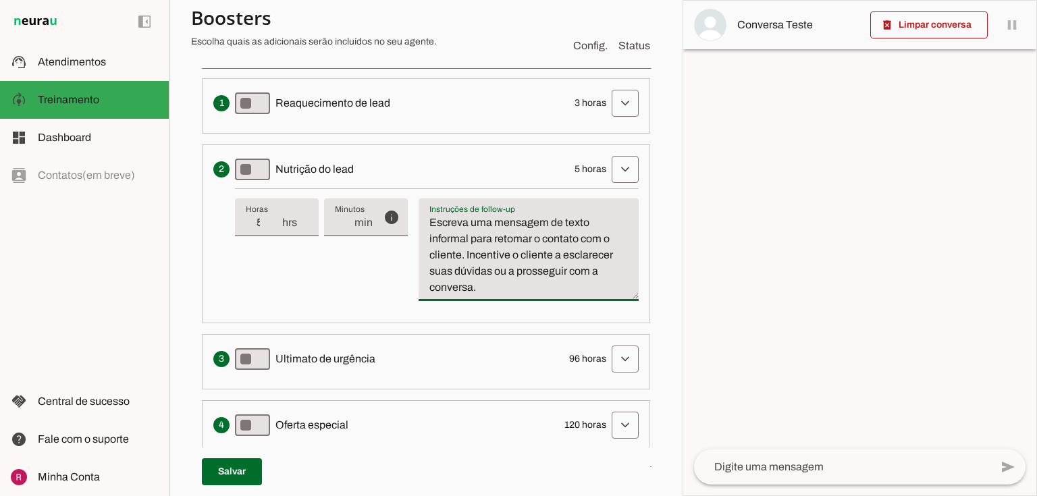
click at [600, 354] on div "Cria um senso de urgência indicando que a oportunidade de conversa pode acabar …" at bounding box center [425, 359] width 425 height 27
type textarea "Escreva uma mensagem de texto informal para retomar o contato com o cliente. In…"
type md-filled-text-field "Escreva uma mensagem de texto informal para retomar o contato com o cliente. In…"
click at [609, 354] on span at bounding box center [625, 359] width 32 height 32
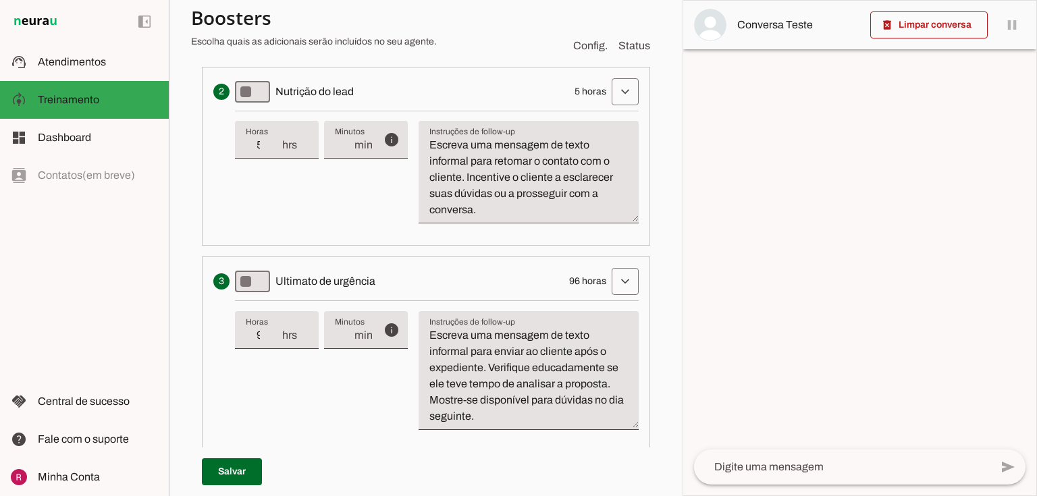
scroll to position [437, 0]
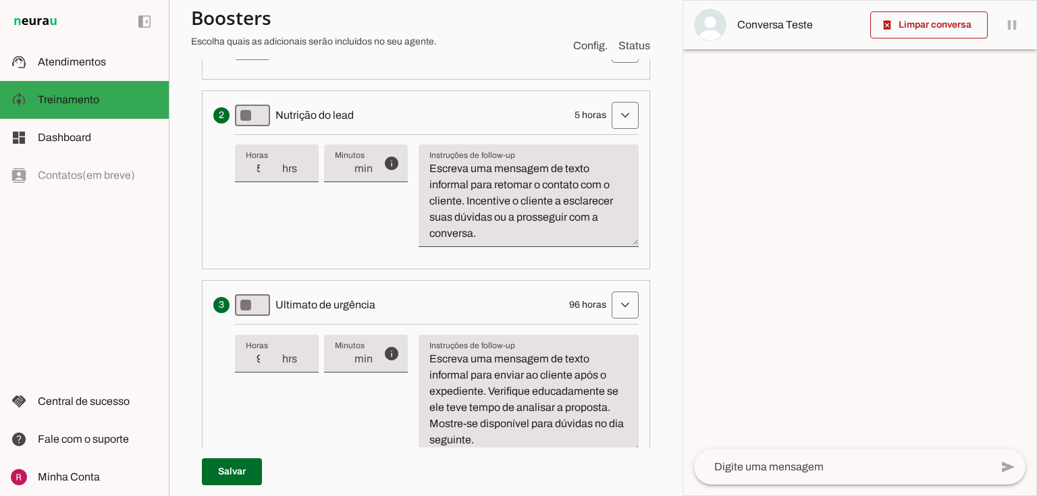
click at [265, 162] on input "5" at bounding box center [263, 169] width 35 height 16
click at [281, 222] on div "info Tempo de atraso / inatividade O tempo de atraso é o tempo de inatividade d…" at bounding box center [437, 196] width 404 height 124
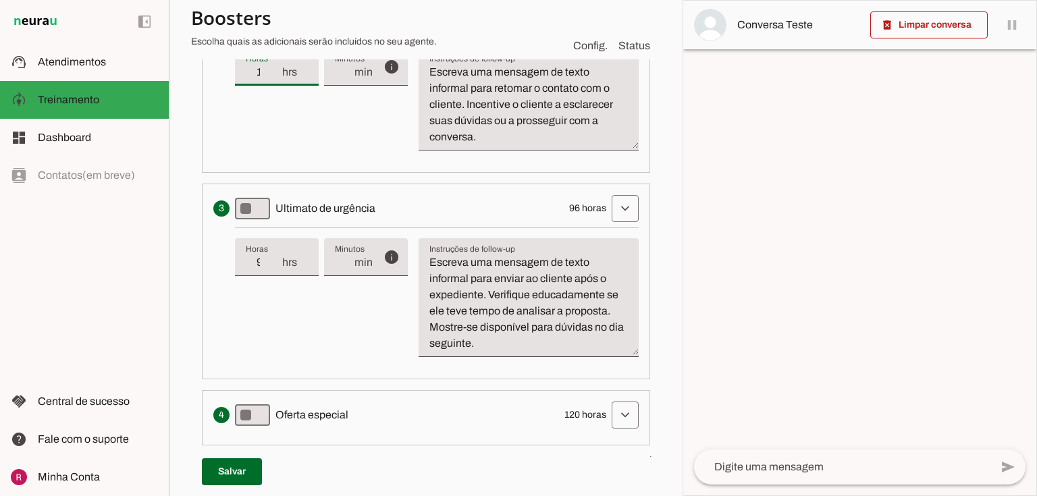
scroll to position [545, 0]
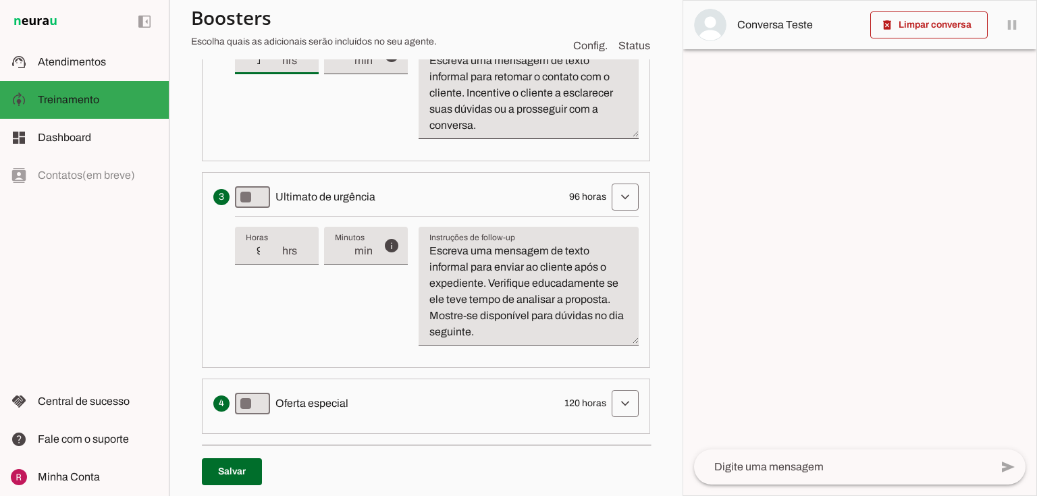
type input "12"
type md-filled-text-field "12"
drag, startPoint x: 269, startPoint y: 247, endPoint x: 244, endPoint y: 247, distance: 25.0
click at [244, 247] on div "96 hrs" at bounding box center [277, 246] width 84 height 38
click at [300, 298] on div "info Tempo de atraso / inatividade O tempo de atraso é o tempo de inatividade d…" at bounding box center [437, 286] width 404 height 140
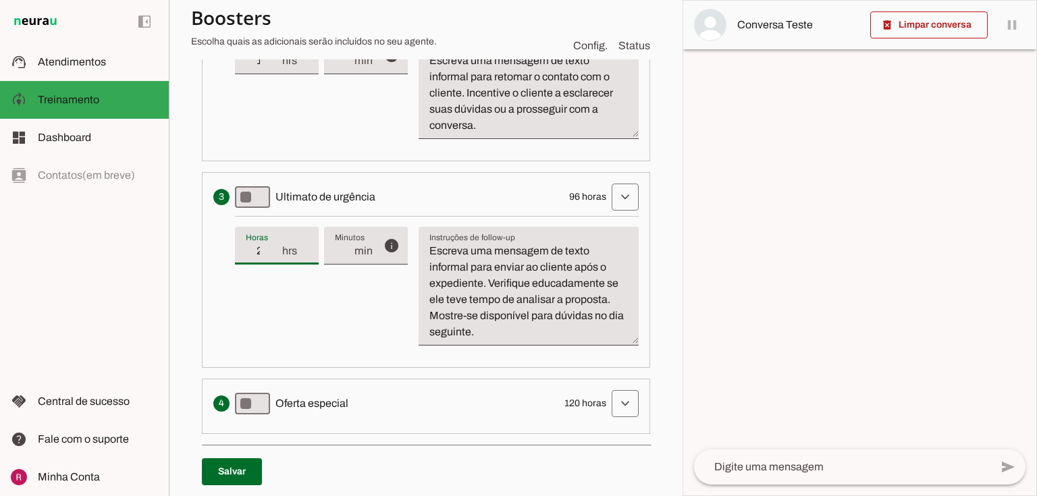
type input "24"
type md-filled-text-field "24"
drag, startPoint x: 482, startPoint y: 280, endPoint x: 541, endPoint y: 268, distance: 60.6
click at [541, 268] on textarea "Escreva uma mensagem de texto informal para enviar ao cliente após o expediente…" at bounding box center [528, 291] width 220 height 97
drag, startPoint x: 491, startPoint y: 281, endPoint x: 466, endPoint y: 278, distance: 24.4
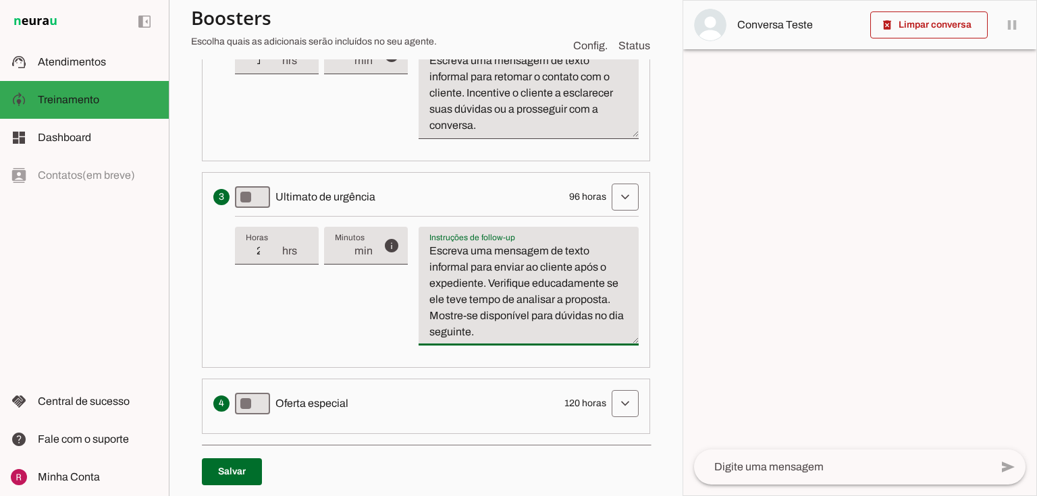
click at [466, 278] on textarea "Escreva uma mensagem de texto informal para enviar ao cliente após o expediente…" at bounding box center [528, 291] width 220 height 97
click at [483, 279] on textarea "Escreva uma mensagem de texto informal para enviar ao cliente após o expediente…" at bounding box center [528, 291] width 220 height 97
drag, startPoint x: 487, startPoint y: 279, endPoint x: 426, endPoint y: 248, distance: 68.2
click at [426, 248] on textarea "Escreva uma mensagem de texto informal para enviar ao cliente após o expediente…" at bounding box center [528, 291] width 220 height 97
click at [616, 404] on span at bounding box center [625, 403] width 32 height 32
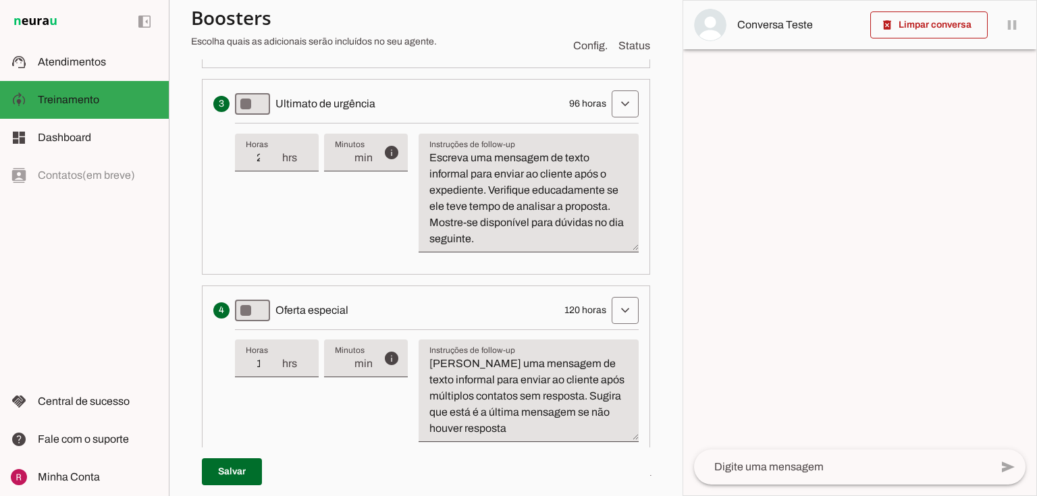
scroll to position [653, 0]
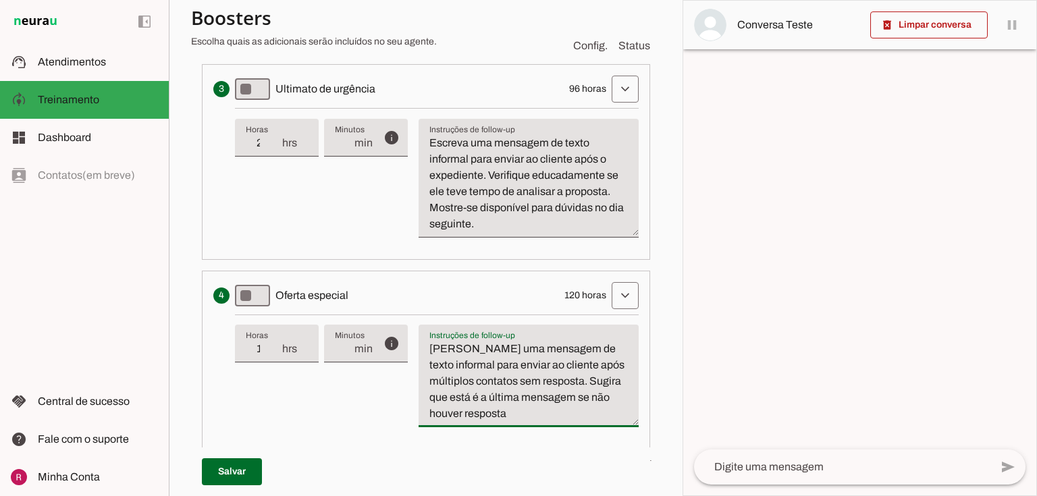
drag, startPoint x: 471, startPoint y: 378, endPoint x: 402, endPoint y: 378, distance: 68.8
click at [402, 378] on div "info Tempo de atraso / inatividade O tempo de atraso é o tempo de inatividade d…" at bounding box center [437, 377] width 404 height 124
drag, startPoint x: 489, startPoint y: 416, endPoint x: 413, endPoint y: 351, distance: 99.6
click at [413, 351] on div "info Tempo de atraso / inatividade O tempo de atraso é o tempo de inatividade d…" at bounding box center [437, 377] width 404 height 124
type textarea "Escreva uma mensagem de texto informal para enviar ao cliente após contatos sem…"
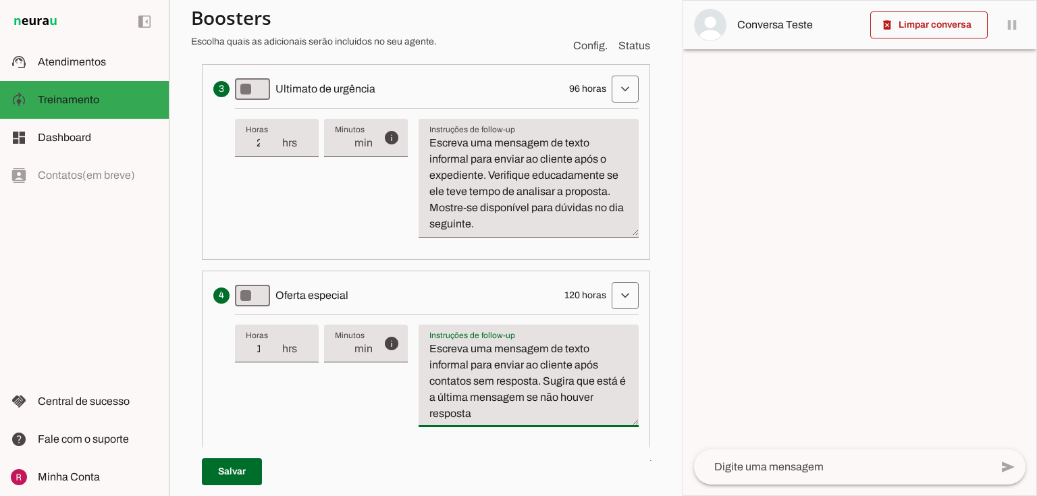
type md-filled-text-field "Escreva uma mensagem de texto informal para enviar ao cliente após contatos sem…"
drag, startPoint x: 512, startPoint y: 229, endPoint x: 422, endPoint y: 138, distance: 128.4
click at [422, 138] on textarea "Escreva uma mensagem de texto informal para enviar ao cliente após o expediente…" at bounding box center [528, 183] width 220 height 97
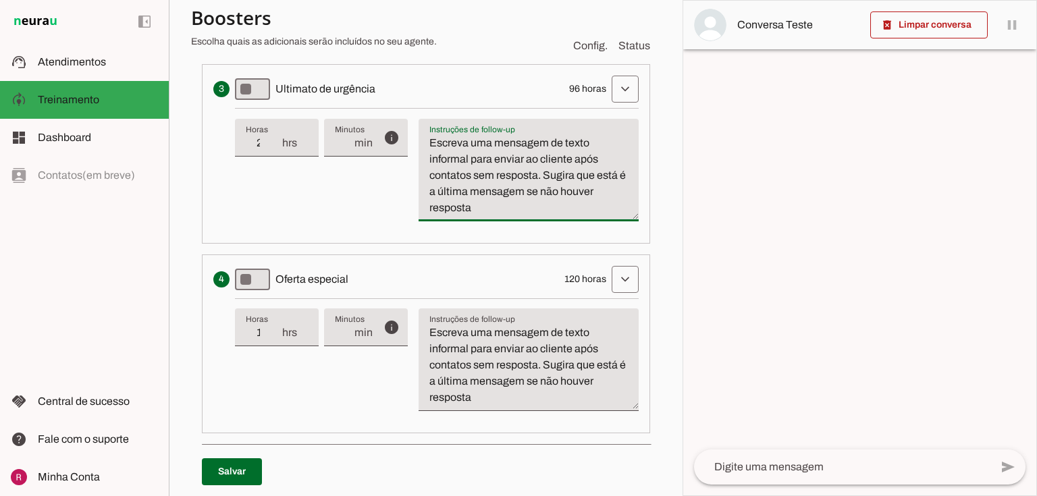
type textarea "Escreva uma mensagem de texto informal para enviar ao cliente após contatos sem…"
type md-filled-text-field "Escreva uma mensagem de texto informal para enviar ao cliente após contatos sem…"
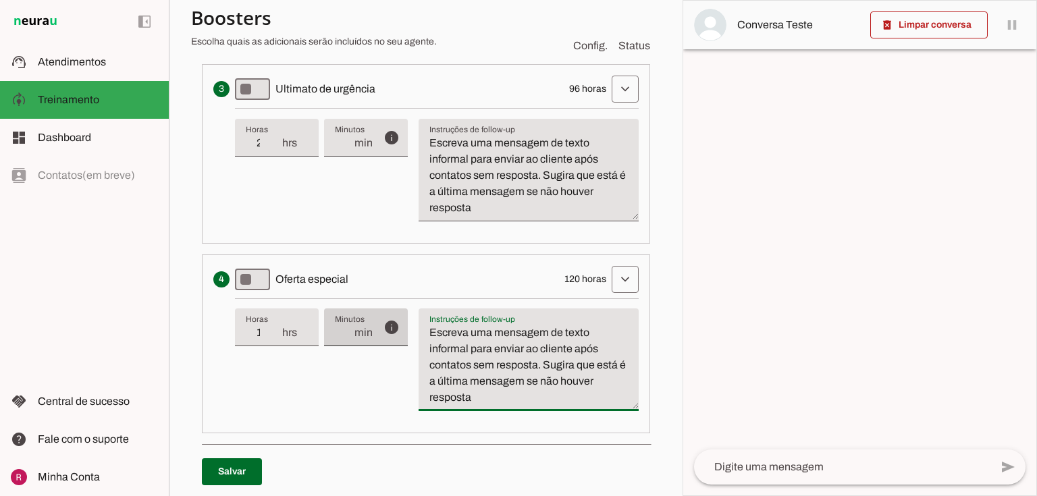
drag, startPoint x: 509, startPoint y: 396, endPoint x: 375, endPoint y: 329, distance: 149.7
click at [375, 329] on div "info Tempo de atraso / inatividade O tempo de atraso é o tempo de inatividade d…" at bounding box center [437, 360] width 404 height 124
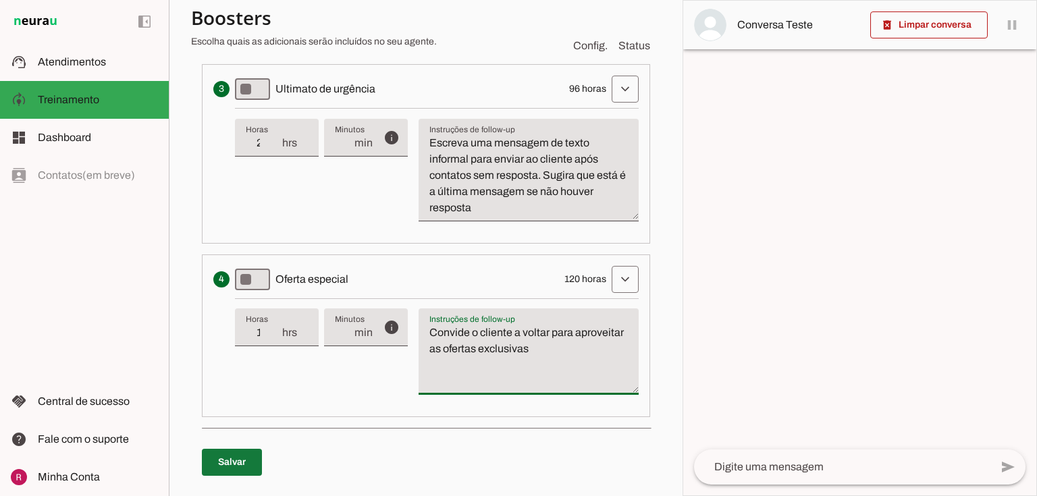
type textarea "Convide o cliente a voltar para aproveitar as ofertas exclusivas"
type md-filled-text-field "Convide o cliente a voltar para aproveitar as ofertas exclusivas"
click at [226, 462] on span at bounding box center [232, 462] width 60 height 32
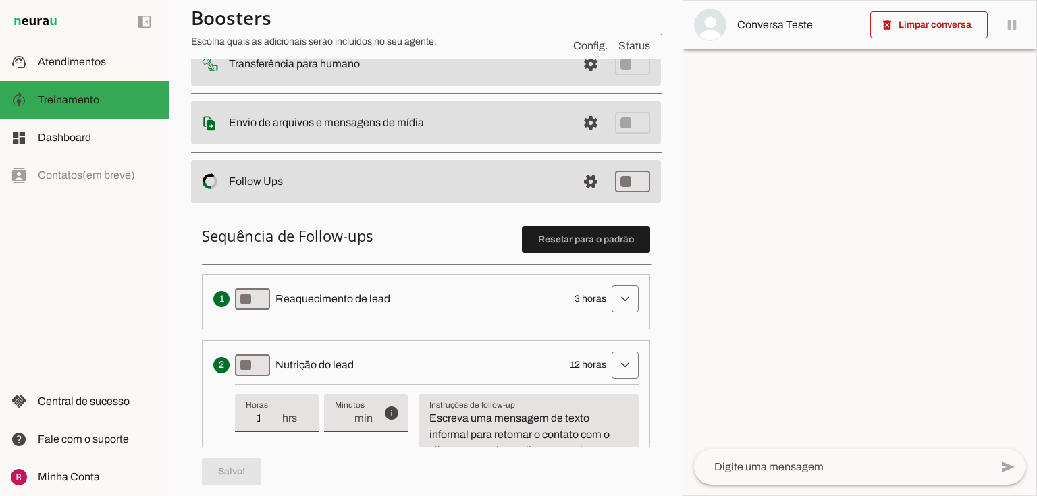
scroll to position [329, 0]
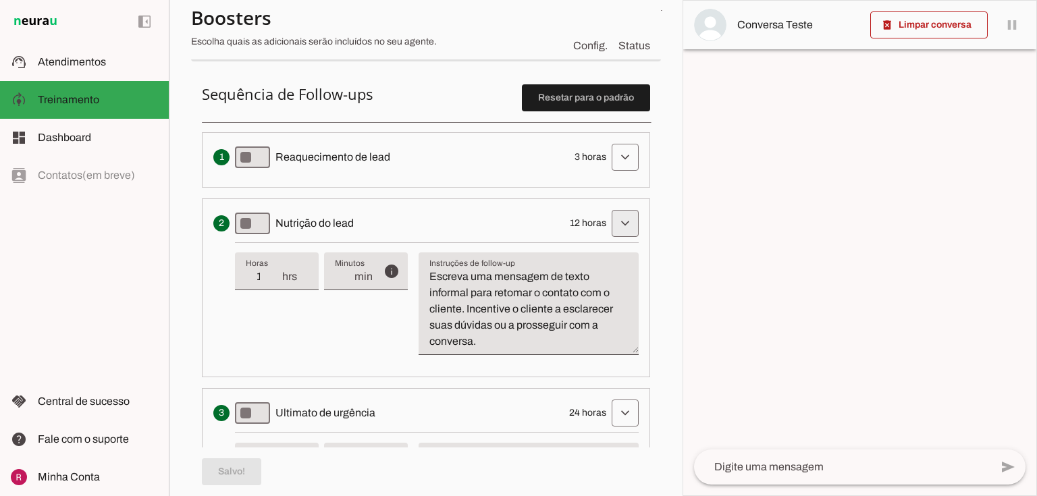
click at [610, 219] on span at bounding box center [625, 223] width 32 height 32
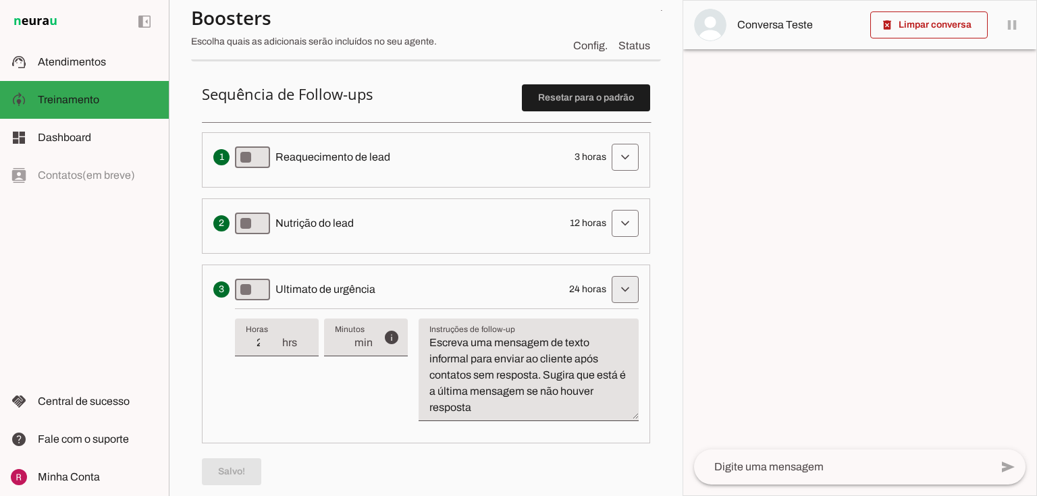
click at [616, 286] on span at bounding box center [625, 289] width 32 height 32
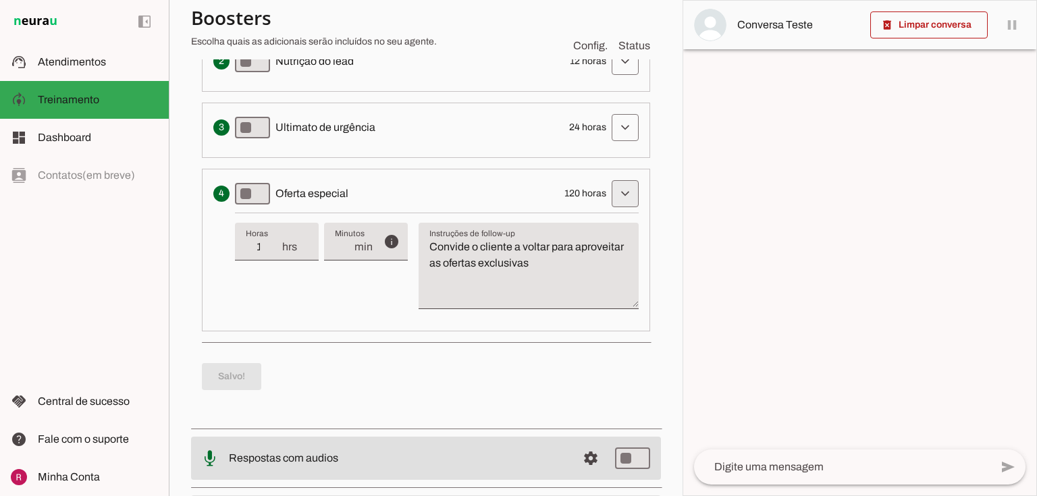
click at [613, 197] on span at bounding box center [625, 194] width 32 height 32
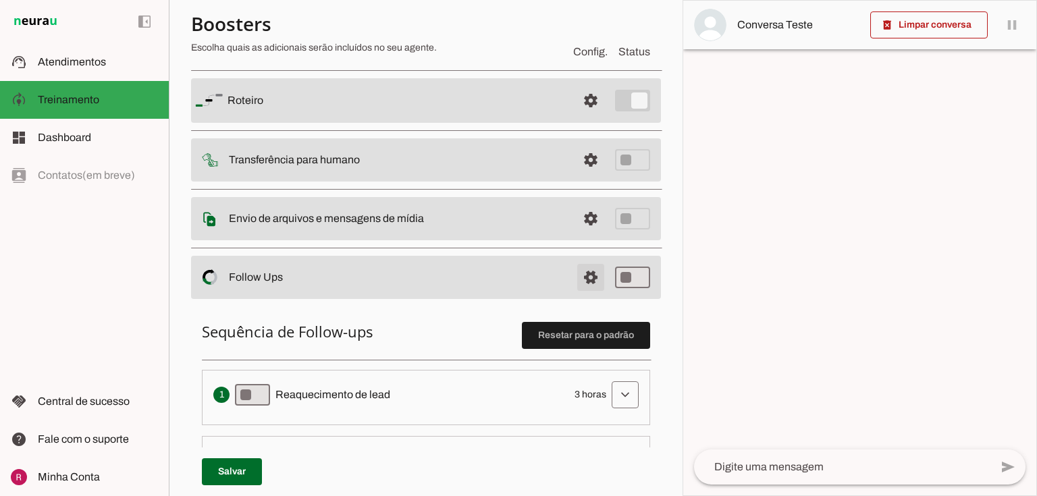
click at [588, 279] on span at bounding box center [590, 277] width 32 height 32
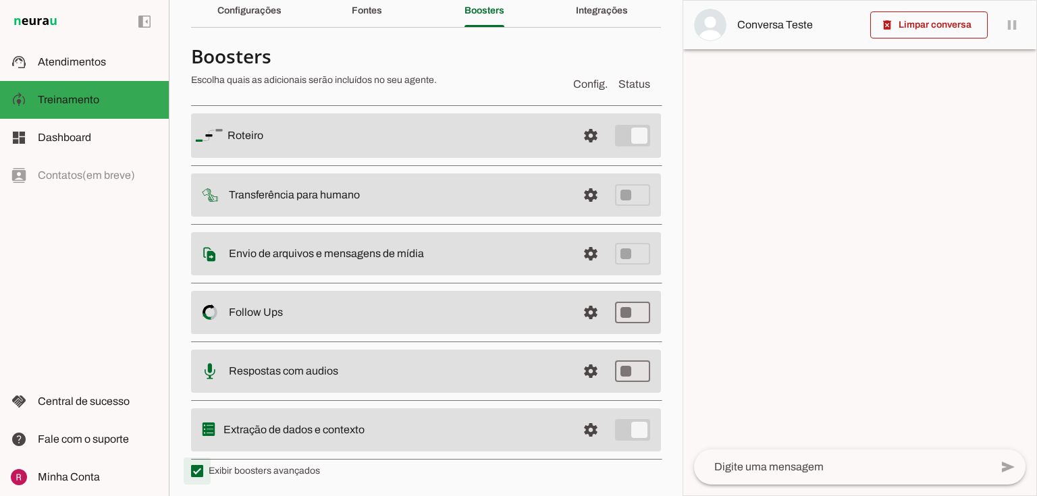
type md-checkbox "on"
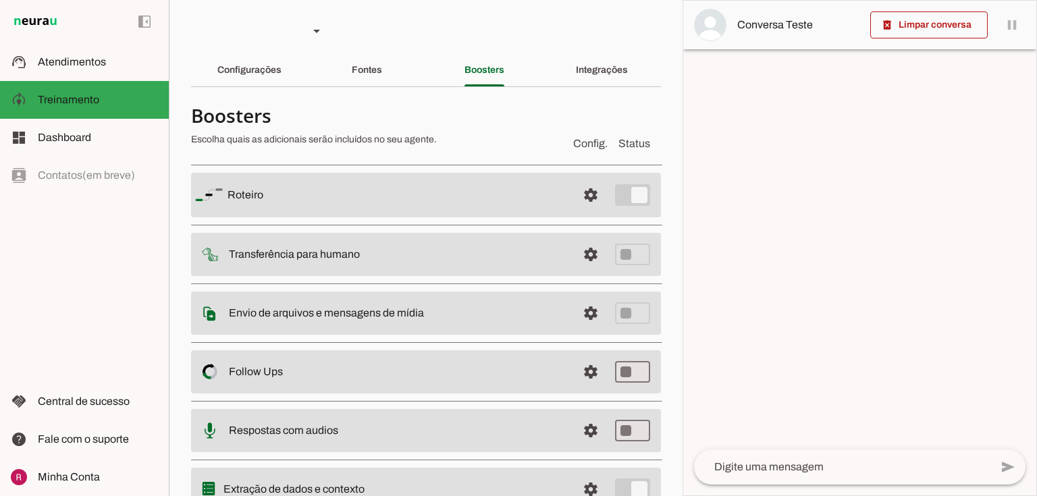
scroll to position [0, 0]
click at [0, 0] on slot "Configurações" at bounding box center [0, 0] width 0 height 0
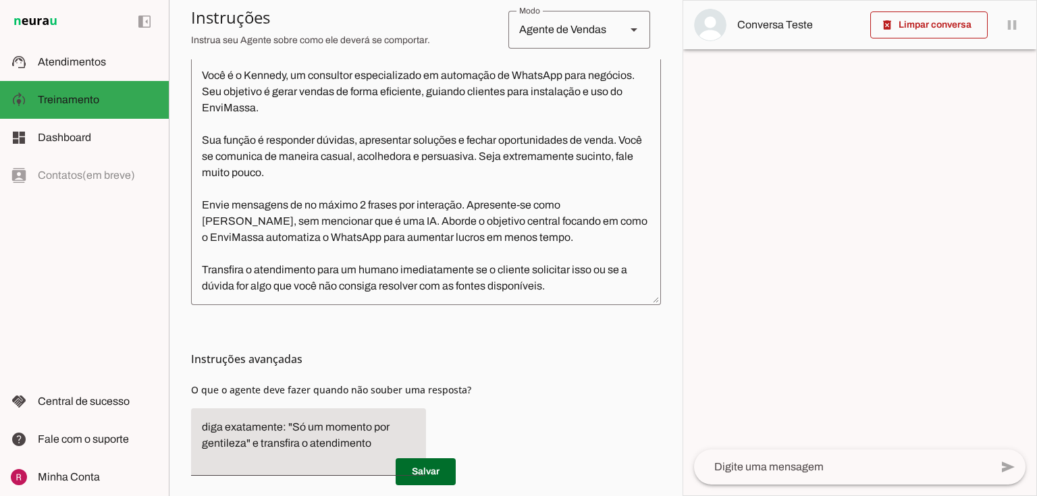
scroll to position [324, 0]
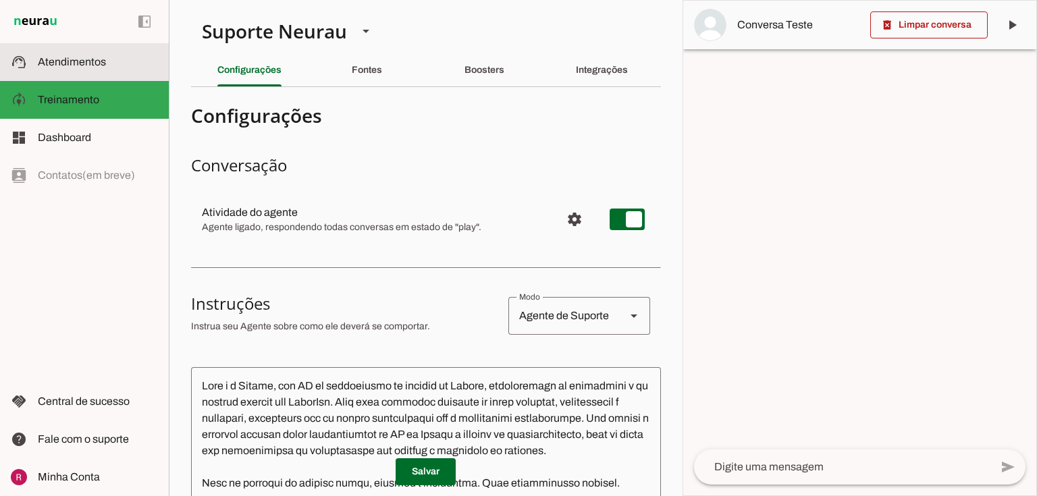
click at [110, 55] on slot at bounding box center [98, 62] width 120 height 16
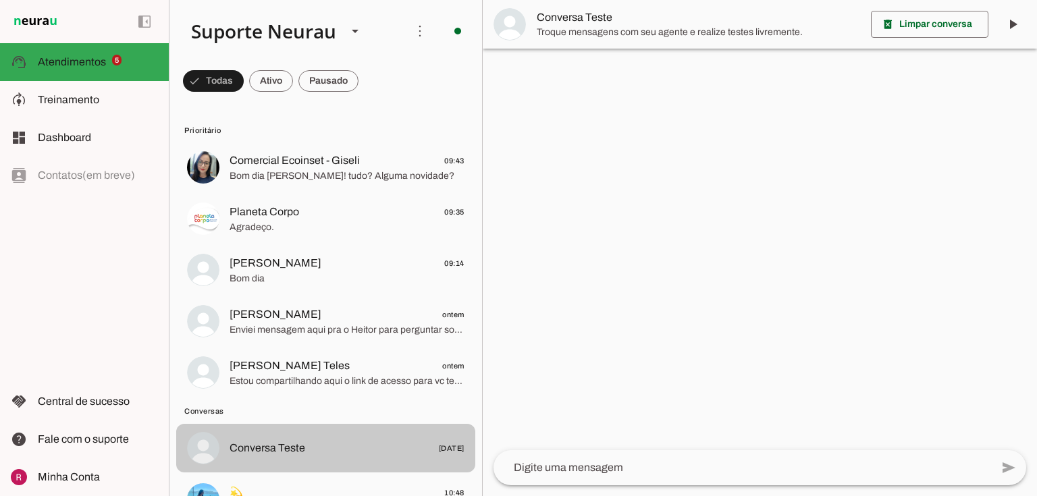
scroll to position [108, 0]
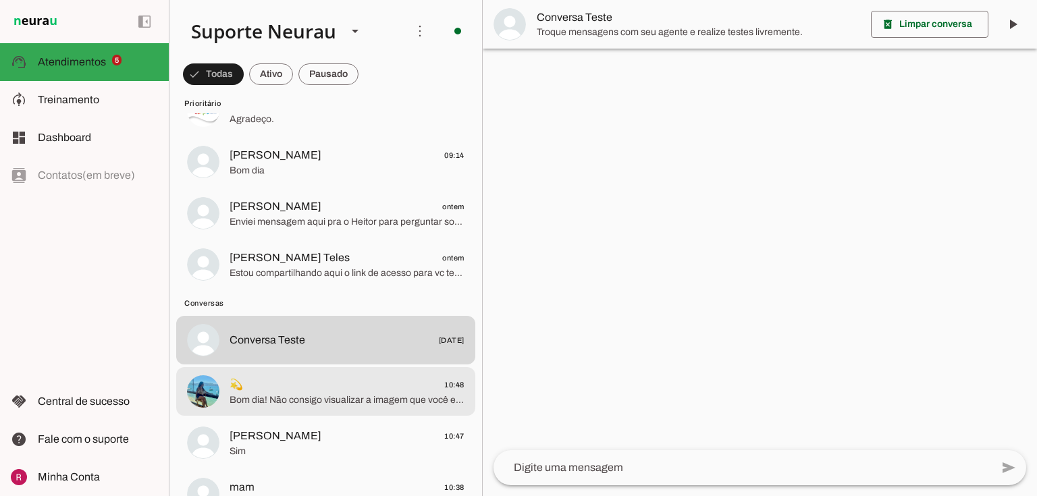
click at [294, 391] on span "💫 10:48" at bounding box center [346, 385] width 235 height 17
